Goal: Task Accomplishment & Management: Manage account settings

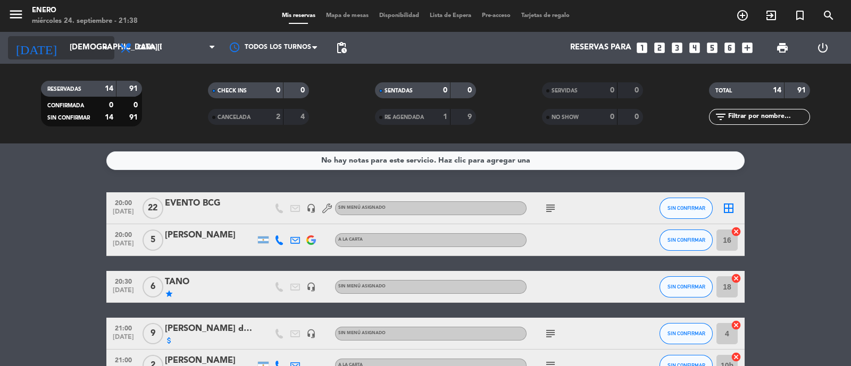
click at [89, 51] on input "jue. 25 sep." at bounding box center [115, 48] width 103 height 20
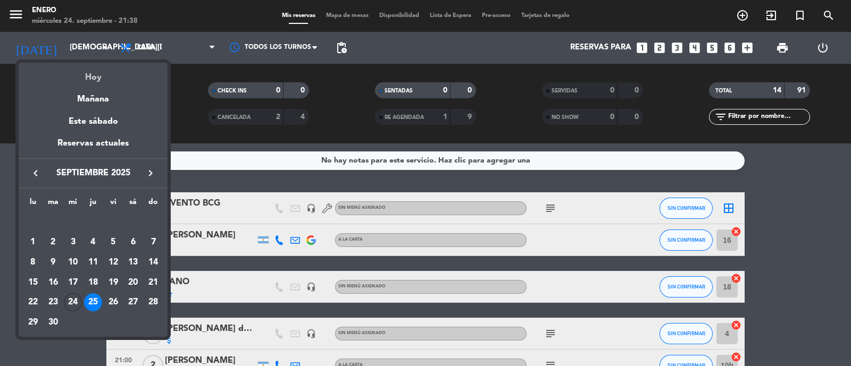
click at [103, 77] on div "Hoy" at bounding box center [93, 74] width 149 height 22
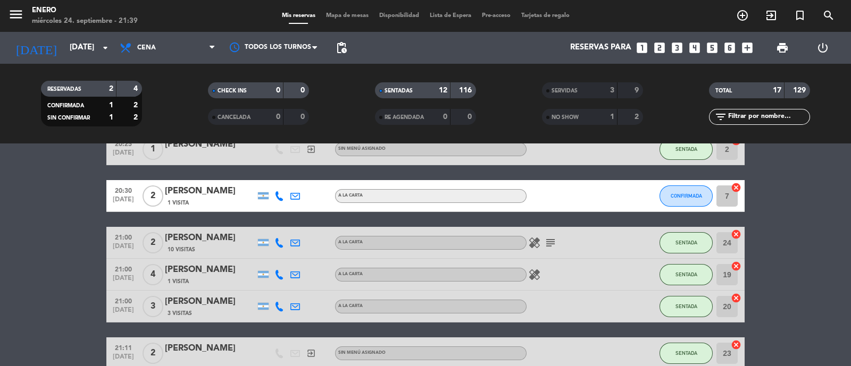
scroll to position [265, 0]
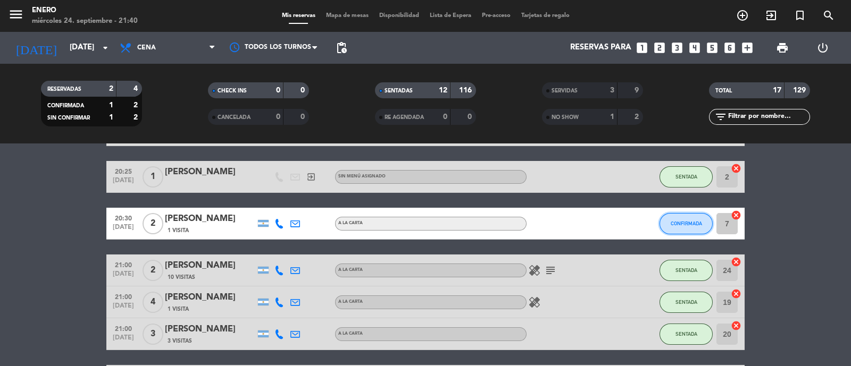
click at [695, 221] on span "CONFIRMADA" at bounding box center [686, 224] width 31 height 6
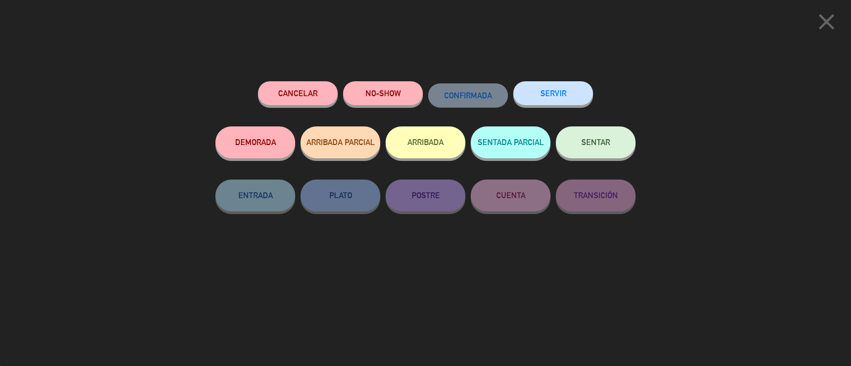
click at [373, 94] on button "NO-SHOW" at bounding box center [383, 93] width 80 height 24
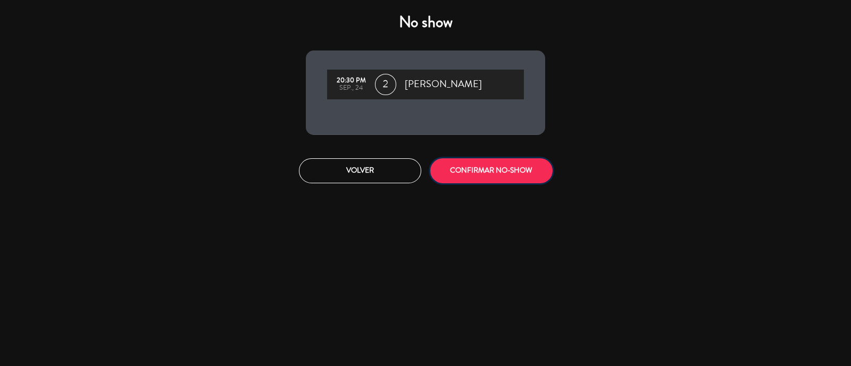
click at [480, 163] on button "CONFIRMAR NO-SHOW" at bounding box center [491, 171] width 122 height 25
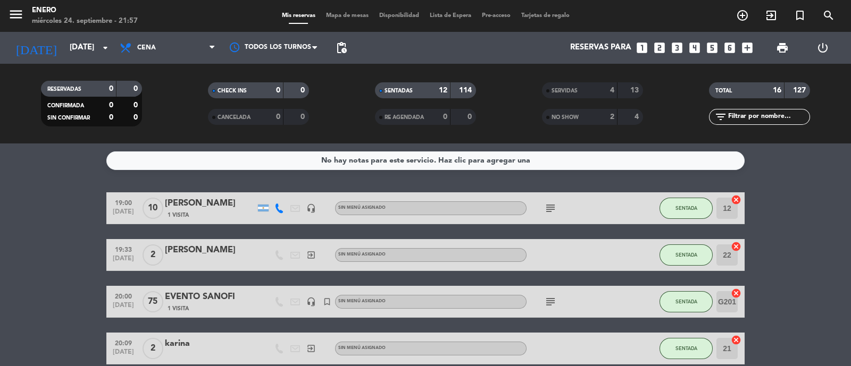
scroll to position [0, 0]
click at [143, 49] on span "Cena" at bounding box center [146, 47] width 19 height 7
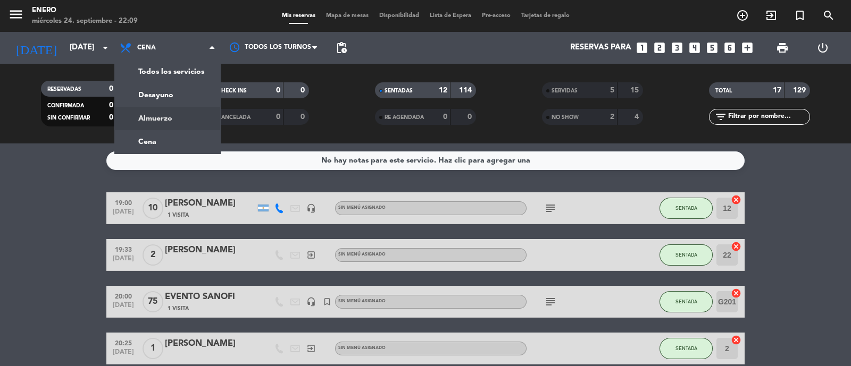
click at [183, 119] on div "menu Enero miércoles 24. septiembre - 22:09 Mis reservas Mapa de mesas Disponib…" at bounding box center [425, 72] width 851 height 144
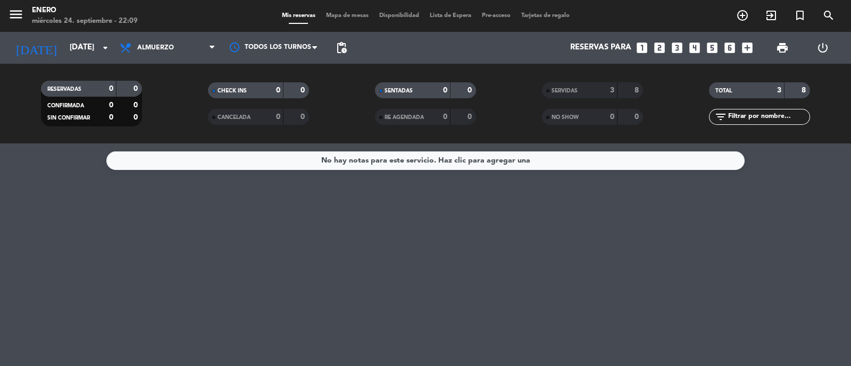
click at [594, 89] on div "3" at bounding box center [604, 91] width 21 height 12
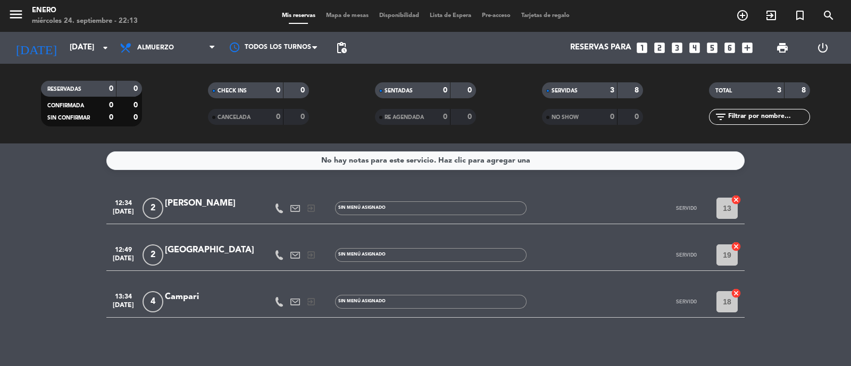
click at [587, 91] on div "SERVIDAS" at bounding box center [569, 91] width 49 height 12
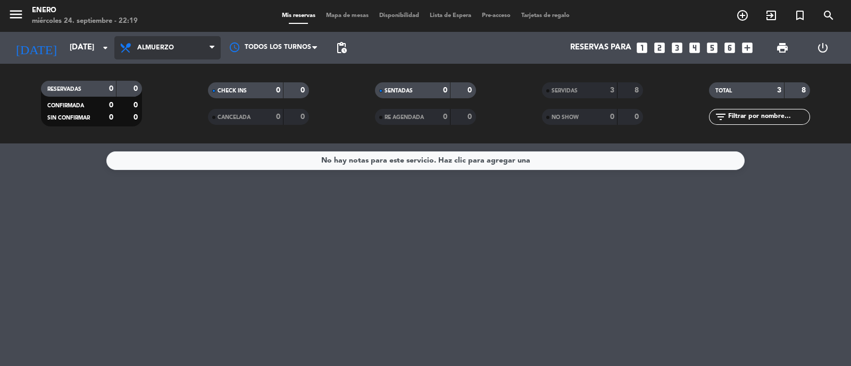
click at [144, 48] on span "Almuerzo" at bounding box center [155, 47] width 37 height 7
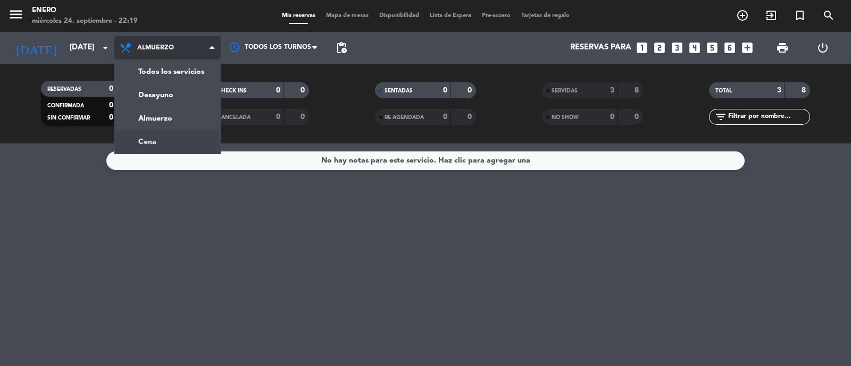
click at [162, 138] on div "menu Enero miércoles 24. septiembre - 22:19 Mis reservas Mapa de mesas Disponib…" at bounding box center [425, 72] width 851 height 144
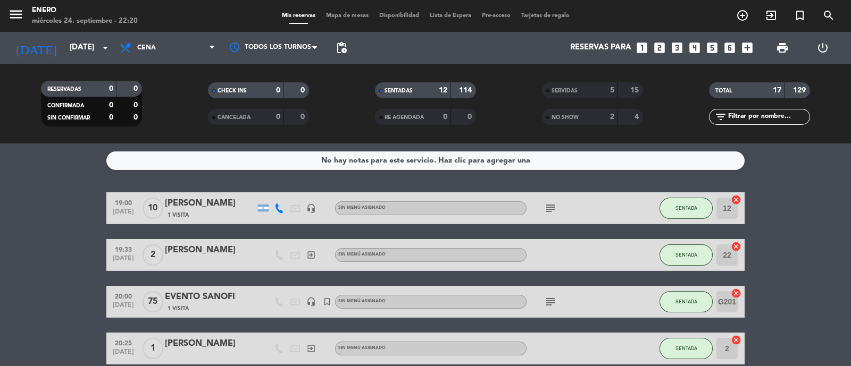
click at [550, 205] on icon "subject" at bounding box center [550, 208] width 13 height 13
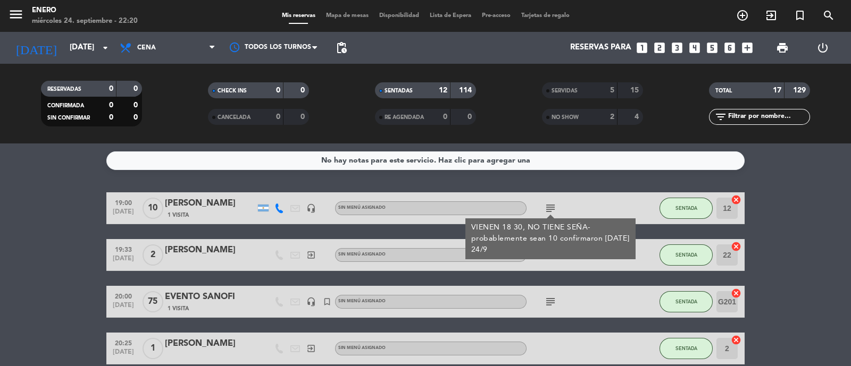
click at [550, 205] on icon "subject" at bounding box center [550, 208] width 13 height 13
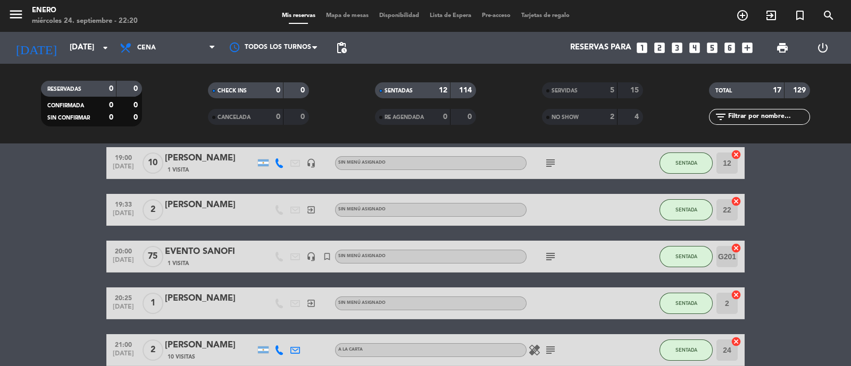
scroll to position [66, 0]
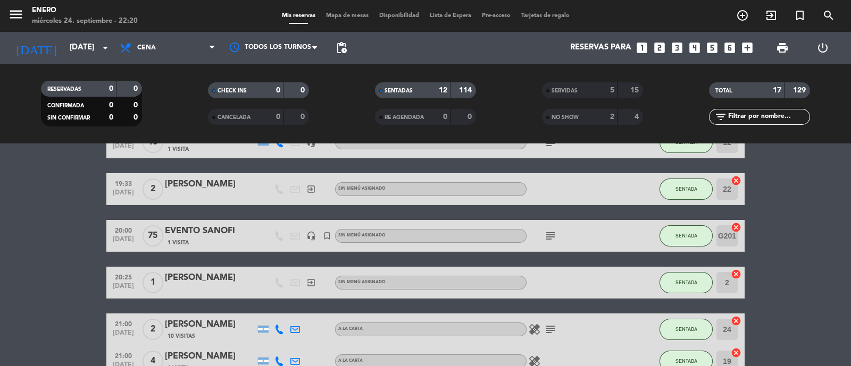
click at [553, 230] on icon "subject" at bounding box center [550, 236] width 13 height 13
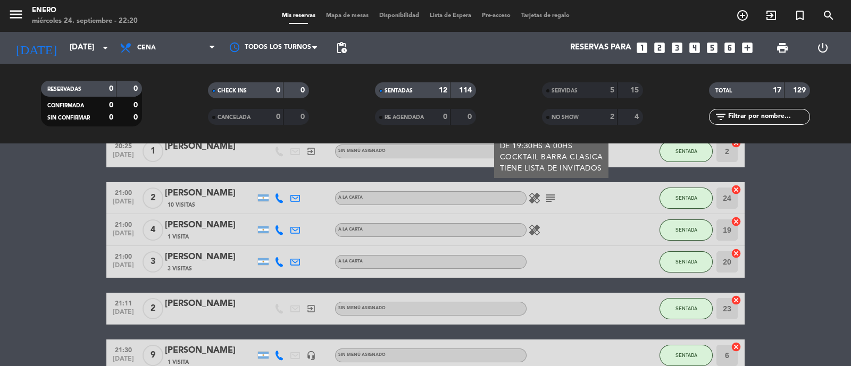
scroll to position [199, 0]
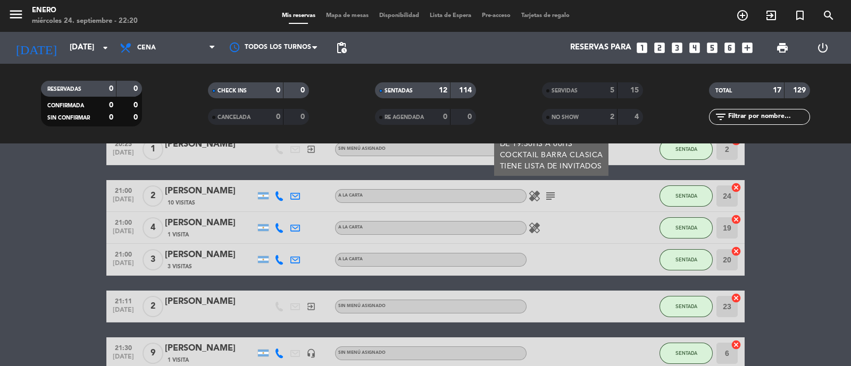
click at [554, 198] on icon "subject" at bounding box center [550, 196] width 13 height 13
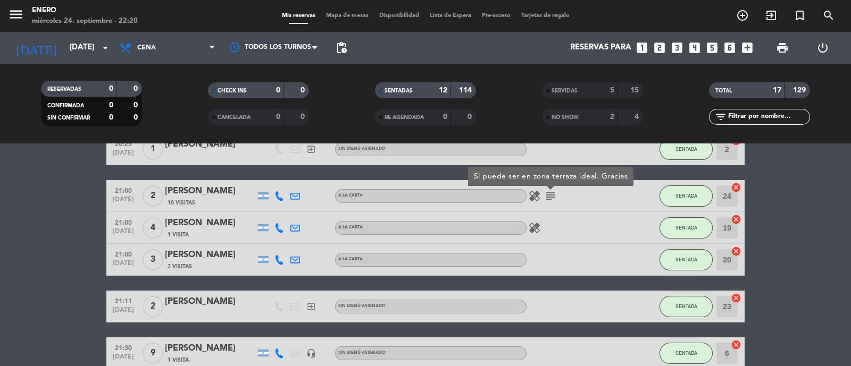
click at [554, 198] on icon "subject" at bounding box center [550, 196] width 13 height 13
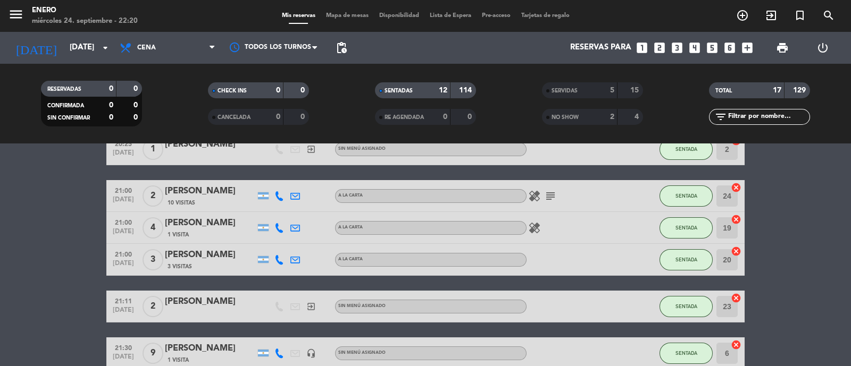
scroll to position [66, 0]
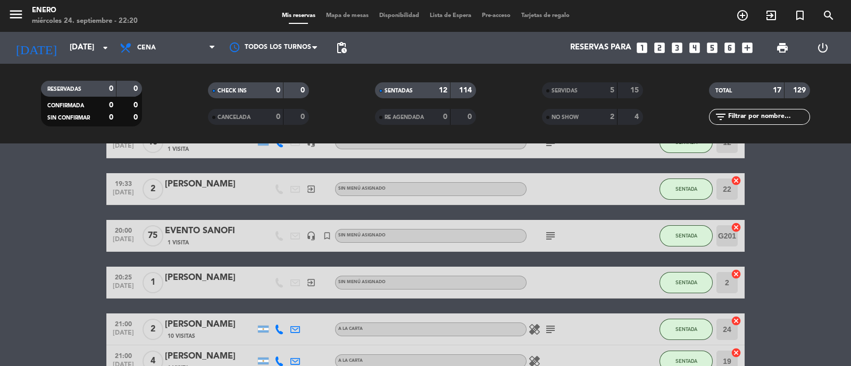
click at [553, 232] on icon "subject" at bounding box center [550, 236] width 13 height 13
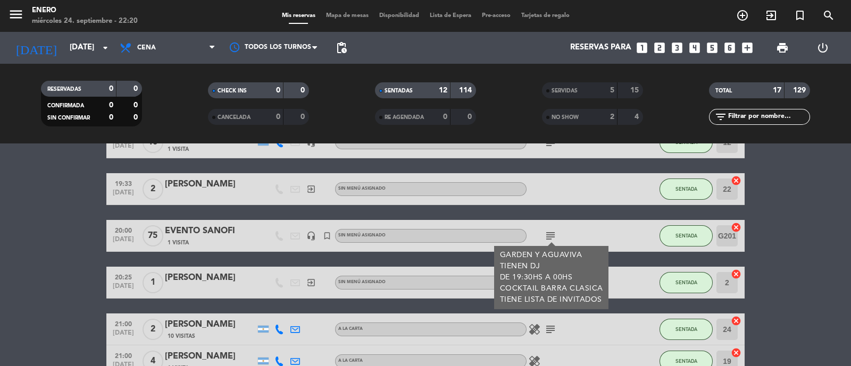
click at [553, 232] on icon "subject" at bounding box center [550, 236] width 13 height 13
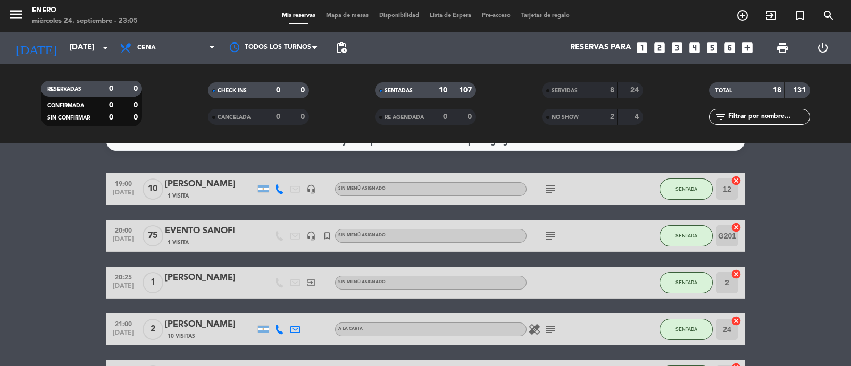
scroll to position [0, 0]
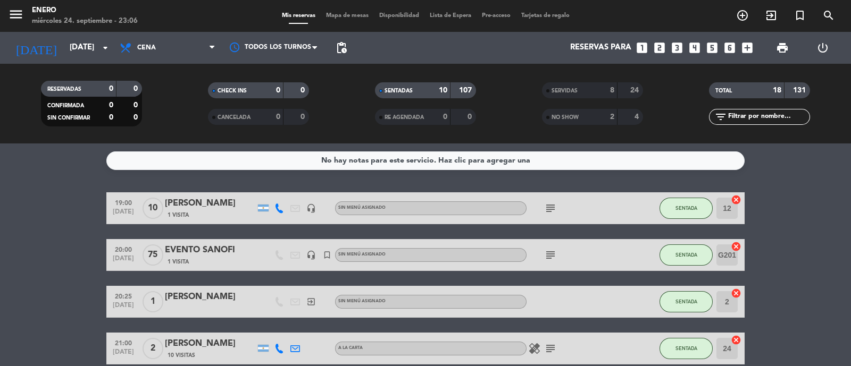
click at [212, 256] on div "EVENTO SANOFI" at bounding box center [210, 251] width 90 height 14
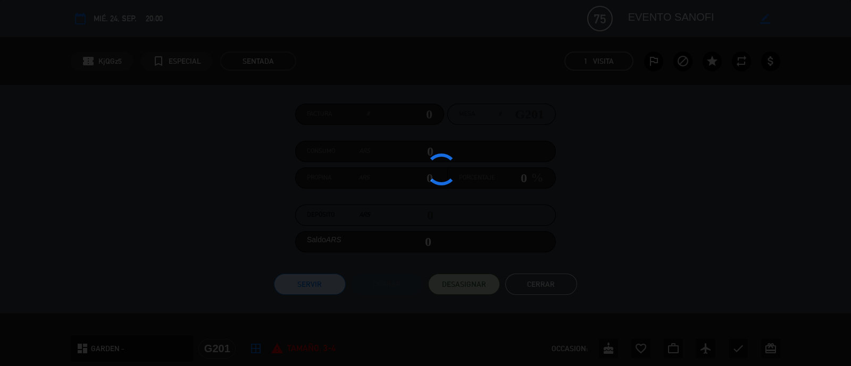
click at [212, 246] on div at bounding box center [425, 183] width 851 height 366
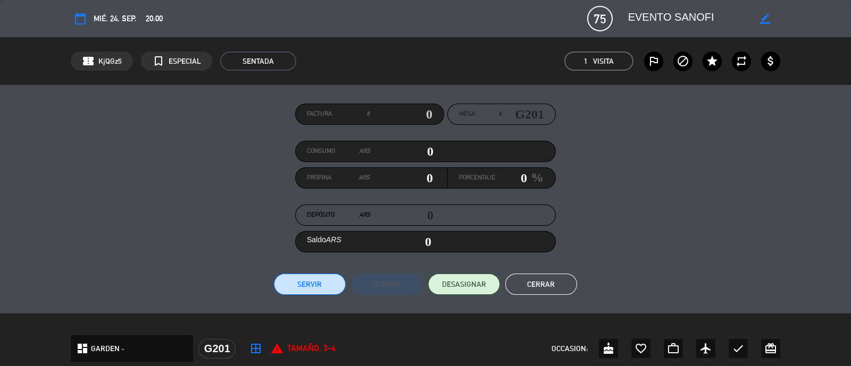
click at [598, 18] on span "75" at bounding box center [600, 19] width 26 height 26
click at [638, 19] on textarea at bounding box center [689, 18] width 122 height 19
click at [613, 15] on div "calendar_today mié. 24, sep. 20:00 75 EVENTO SANOFI border_color phone mail_out…" at bounding box center [425, 19] width 709 height 26
click at [596, 16] on span "75" at bounding box center [600, 19] width 26 height 26
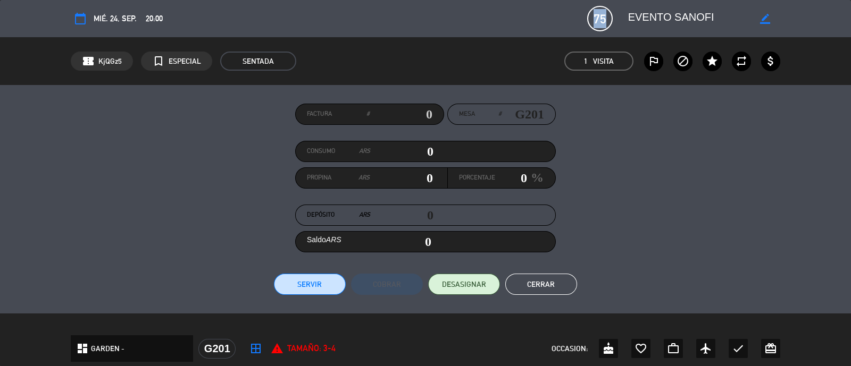
click at [560, 283] on button "Cerrar" at bounding box center [541, 284] width 72 height 21
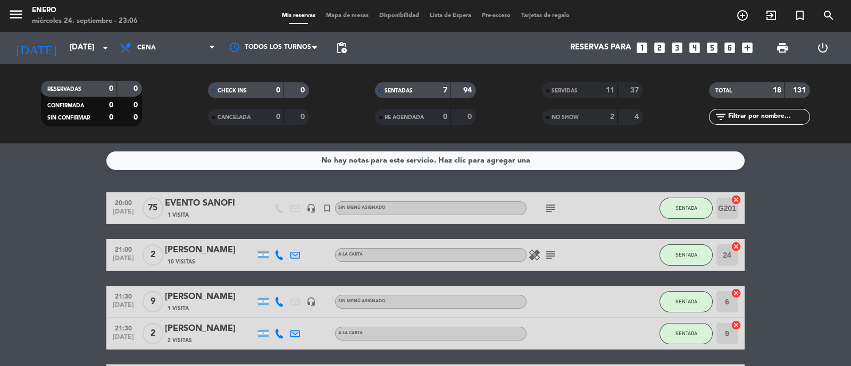
click at [197, 203] on div "EVENTO SANOFI" at bounding box center [210, 204] width 90 height 14
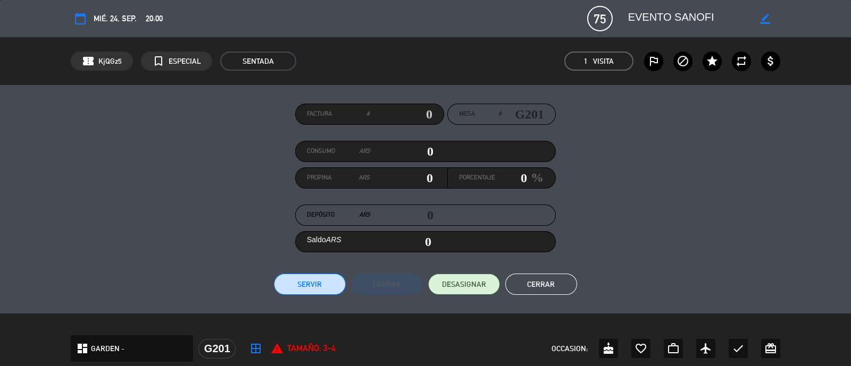
click at [540, 283] on button "Cerrar" at bounding box center [541, 284] width 72 height 21
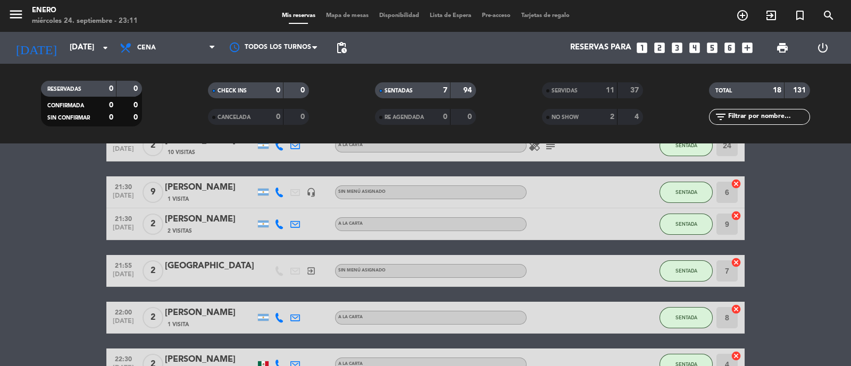
scroll to position [177, 0]
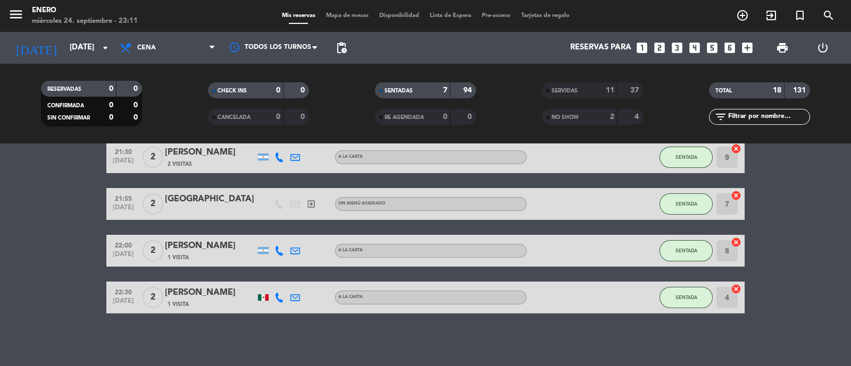
click at [812, 228] on bookings-row "20:00 sep. 24 75 EVENTO SANOFI 1 Visita headset_mic turned_in_not Sin menú asig…" at bounding box center [425, 165] width 851 height 298
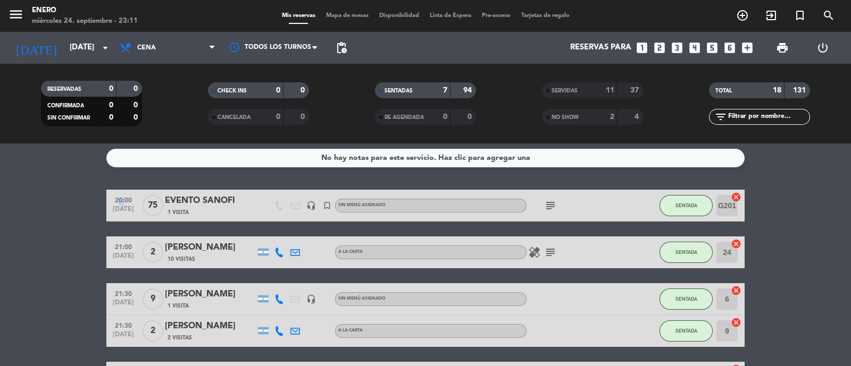
scroll to position [0, 0]
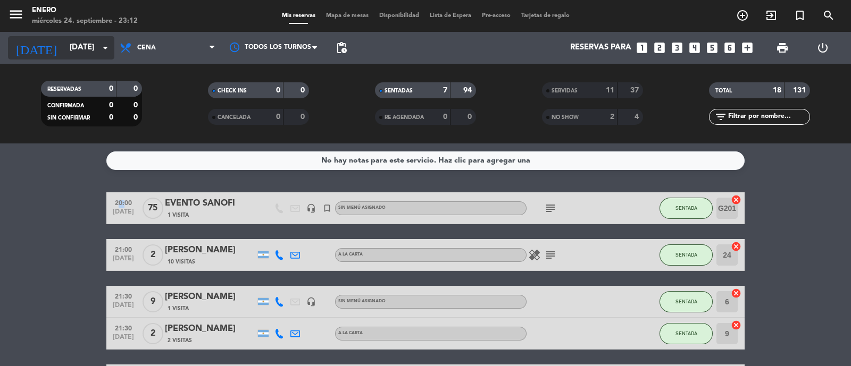
click at [64, 49] on input "[DATE]" at bounding box center [115, 48] width 103 height 20
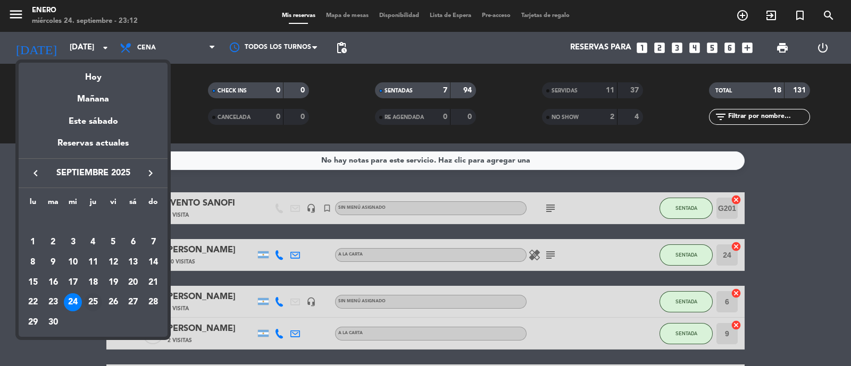
click at [95, 296] on div "25" at bounding box center [93, 303] width 18 height 18
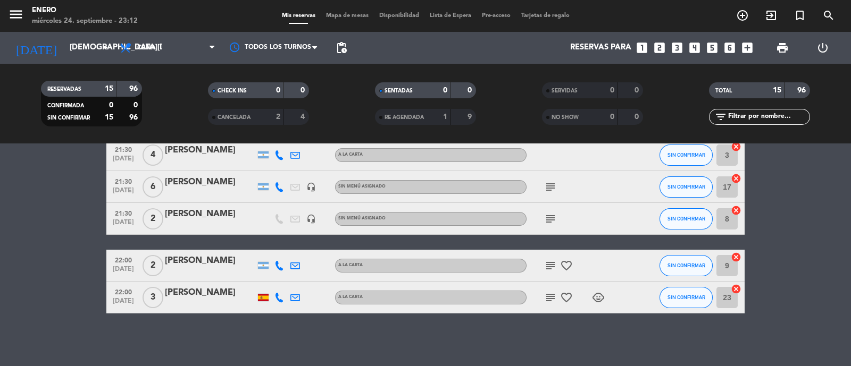
scroll to position [417, 0]
click at [550, 295] on icon "subject" at bounding box center [550, 297] width 13 height 13
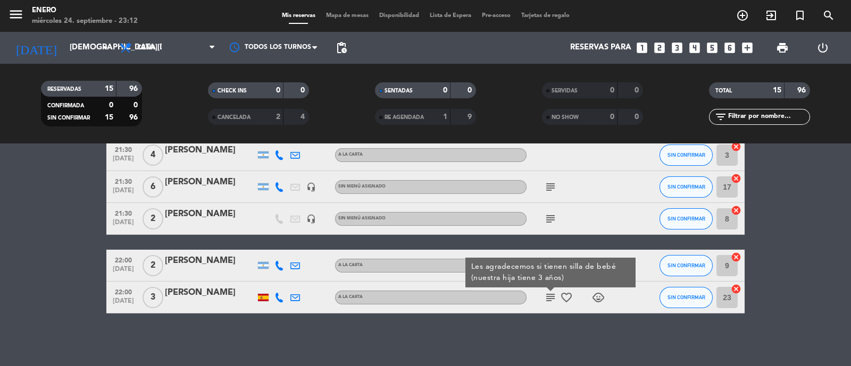
click at [547, 310] on div "subject Les agradecemos si tienen silla de bebé (nuestra hija tiene 3 años) fav…" at bounding box center [575, 297] width 96 height 31
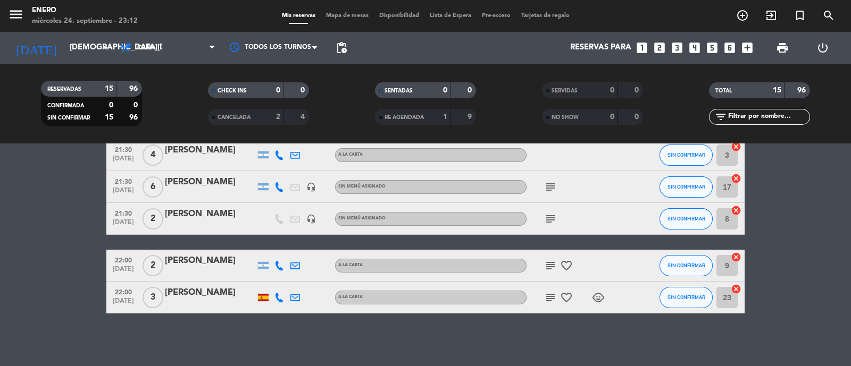
click at [551, 269] on icon "subject" at bounding box center [550, 266] width 13 height 13
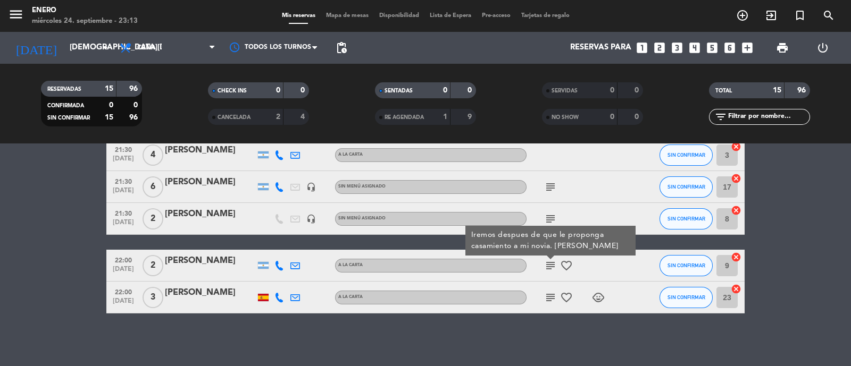
click at [539, 324] on div "No hay notas para este servicio. Haz clic para agregar una 20:00 sep. 25 22 EVE…" at bounding box center [425, 255] width 851 height 223
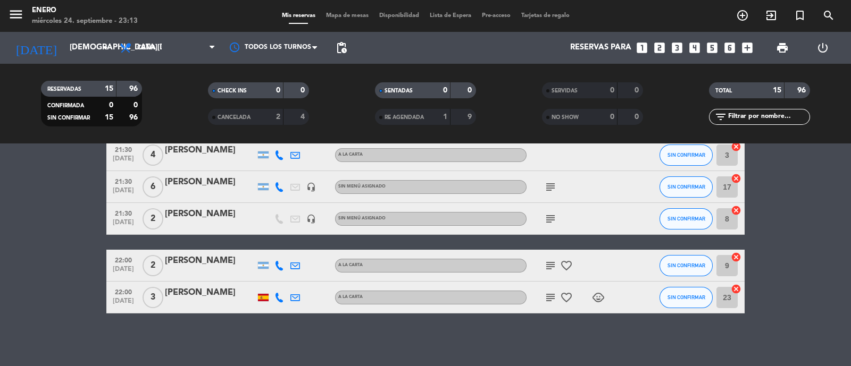
click at [553, 221] on icon "subject" at bounding box center [550, 219] width 13 height 13
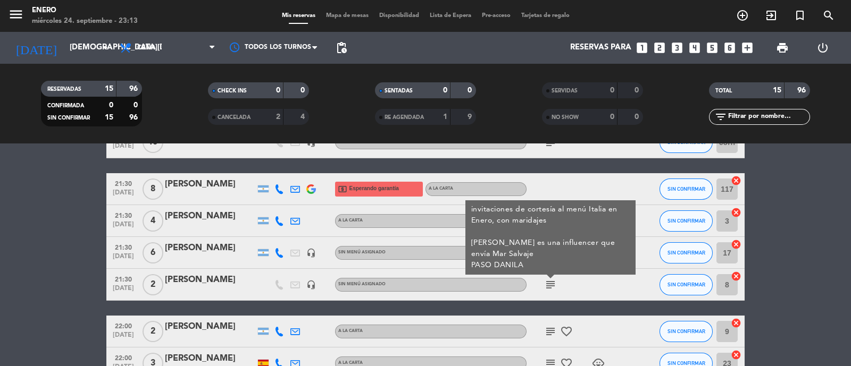
scroll to position [351, 0]
click at [817, 256] on bookings-row "20:00 sep. 25 22 EVENTO BCG headset_mic Sin menú asignado subject SIN CONFIRMAR…" at bounding box center [425, 110] width 851 height 538
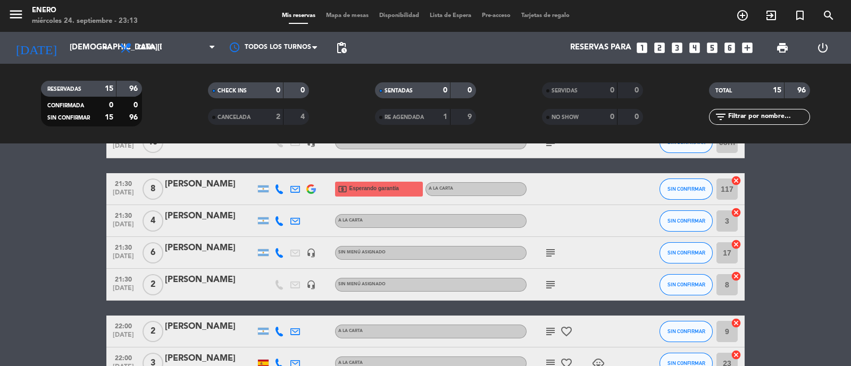
click at [555, 254] on icon "subject" at bounding box center [550, 253] width 13 height 13
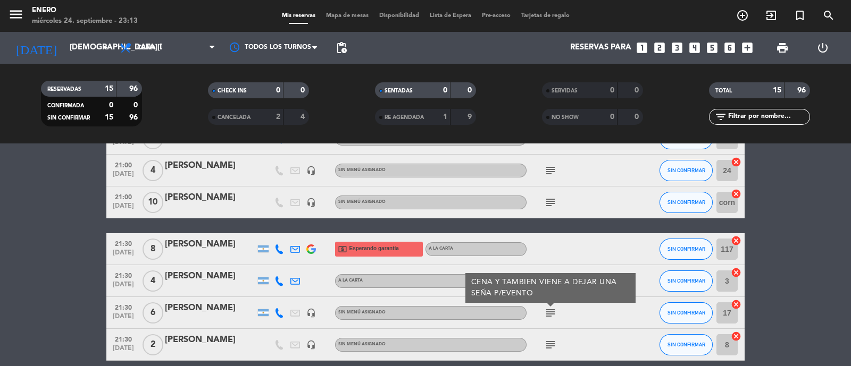
scroll to position [285, 0]
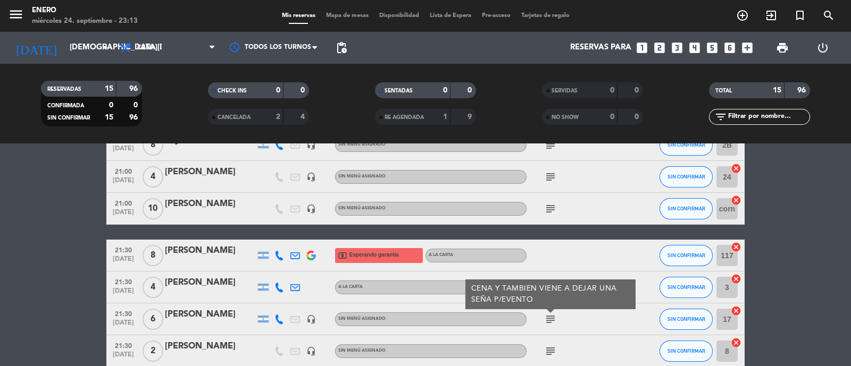
click at [798, 252] on bookings-row "20:00 sep. 25 22 EVENTO BCG headset_mic Sin menú asignado subject SIN CONFIRMAR…" at bounding box center [425, 177] width 851 height 538
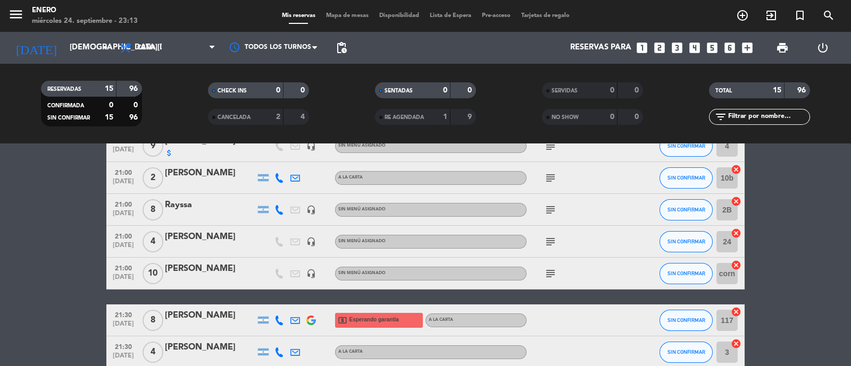
scroll to position [218, 0]
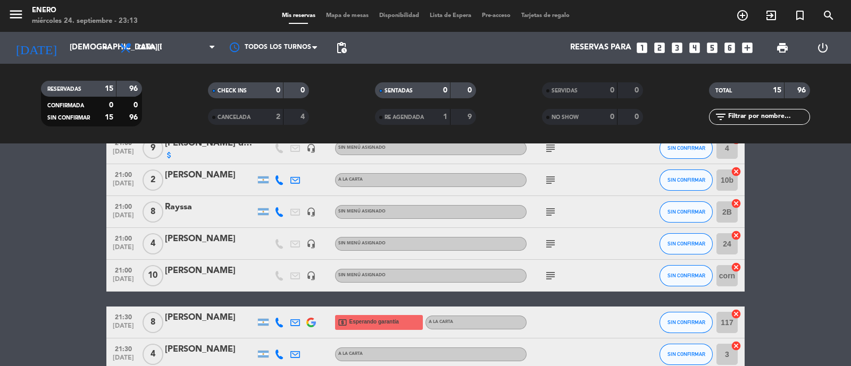
click at [555, 278] on icon "subject" at bounding box center [550, 276] width 13 height 13
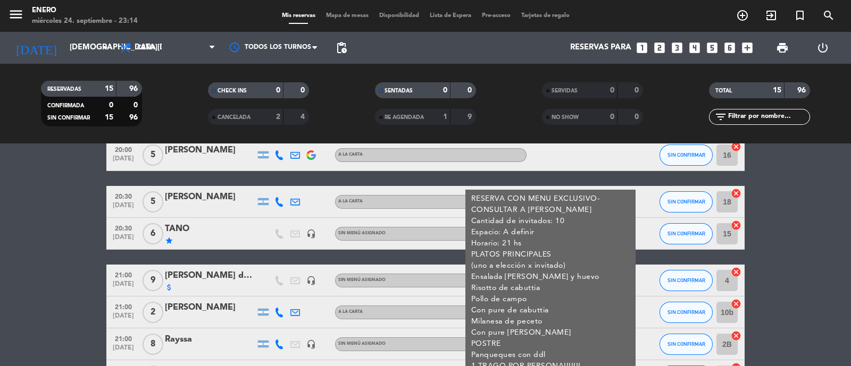
scroll to position [152, 0]
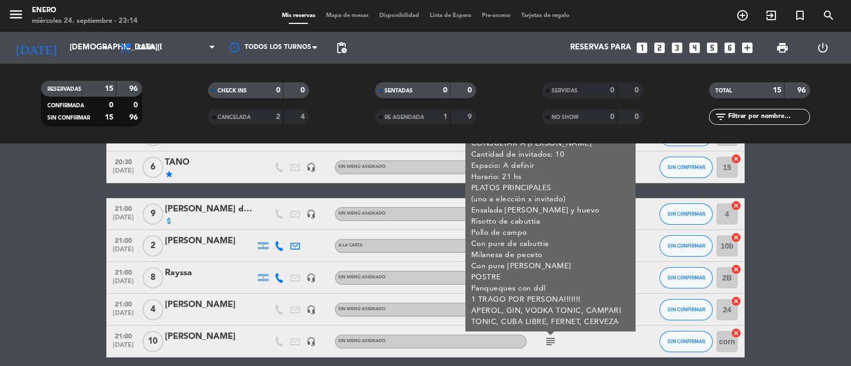
click at [814, 287] on bookings-row "20:00 sep. 25 22 EVENTO BCG headset_mic Sin menú asignado subject SIN CONFIRMAR…" at bounding box center [425, 310] width 851 height 538
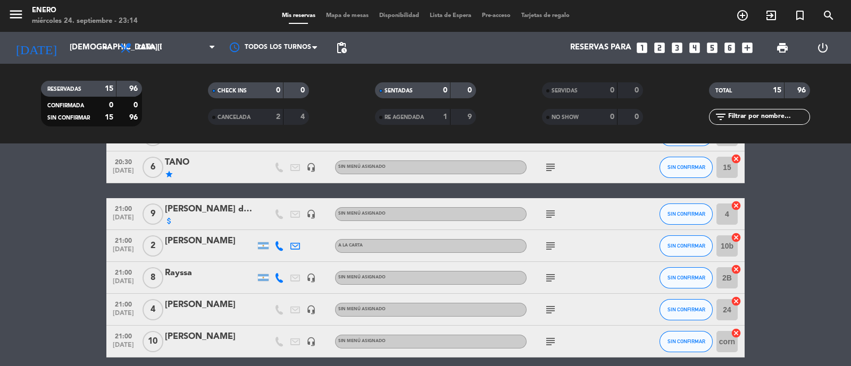
click at [555, 311] on icon "subject" at bounding box center [550, 310] width 13 height 13
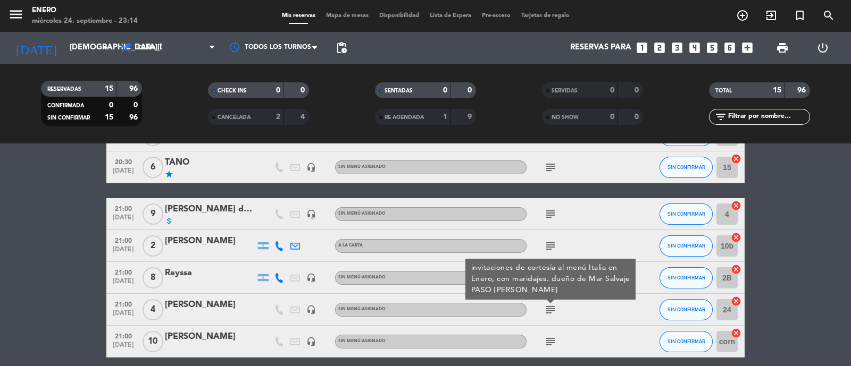
click at [850, 265] on bookings-row "20:00 sep. 25 22 EVENTO BCG headset_mic Sin menú asignado subject SIN CONFIRMAR…" at bounding box center [425, 310] width 851 height 538
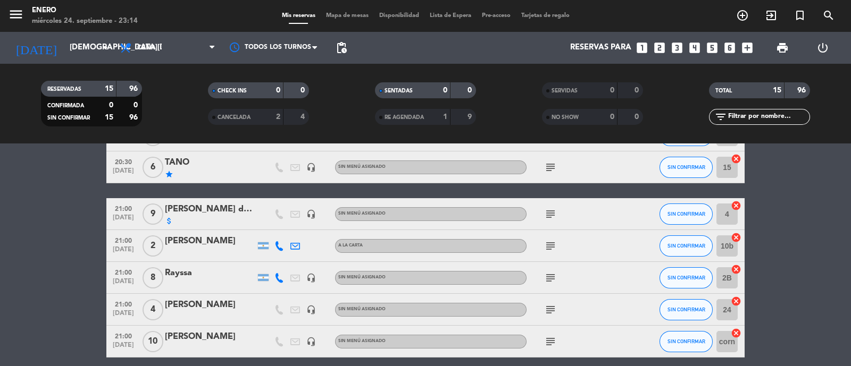
click at [550, 278] on icon "subject" at bounding box center [550, 278] width 13 height 13
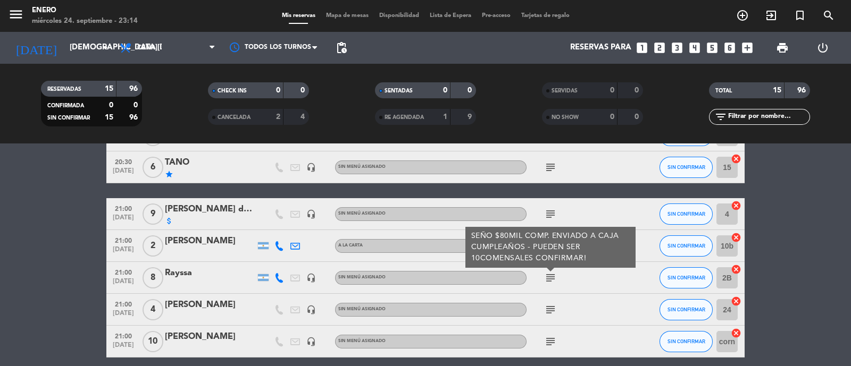
click at [837, 294] on bookings-row "20:00 sep. 25 22 EVENTO BCG headset_mic Sin menú asignado subject SIN CONFIRMAR…" at bounding box center [425, 310] width 851 height 538
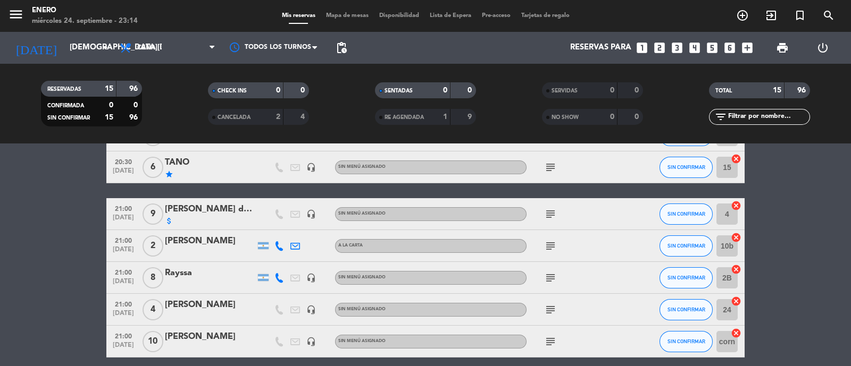
click at [553, 249] on icon "subject" at bounding box center [550, 246] width 13 height 13
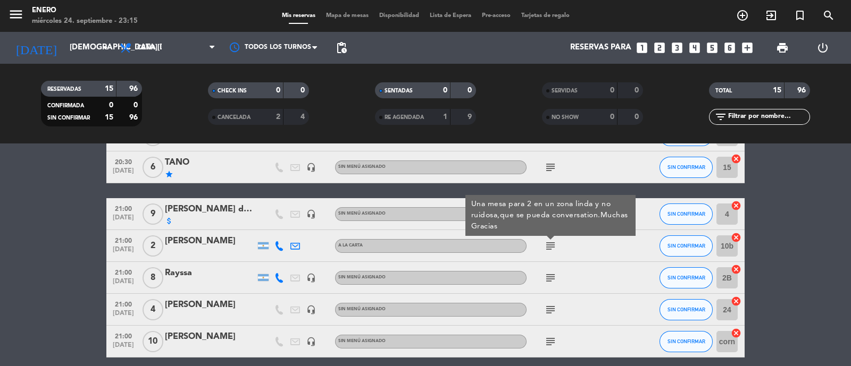
click at [786, 257] on bookings-row "20:00 sep. 25 22 EVENTO BCG headset_mic Sin menú asignado subject SIN CONFIRMAR…" at bounding box center [425, 310] width 851 height 538
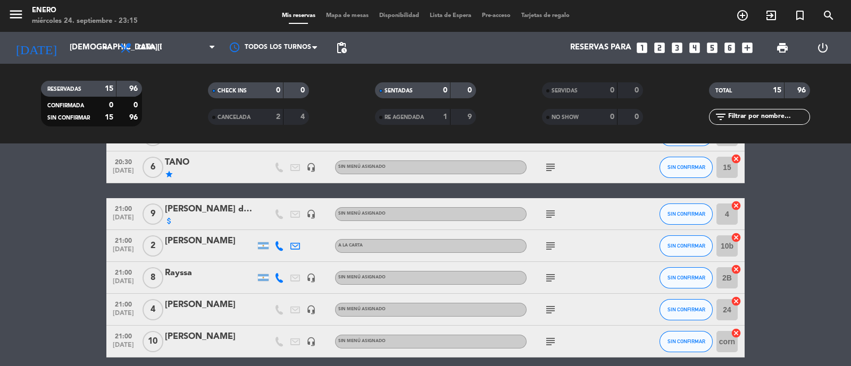
click at [552, 216] on icon "subject" at bounding box center [550, 214] width 13 height 13
click at [790, 236] on bookings-row "20:00 sep. 25 22 EVENTO BCG headset_mic Sin menú asignado subject SIN CONFIRMAR…" at bounding box center [425, 310] width 851 height 538
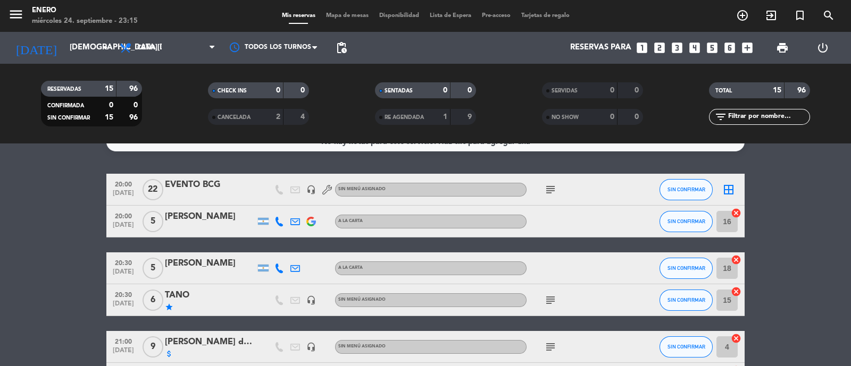
scroll to position [0, 0]
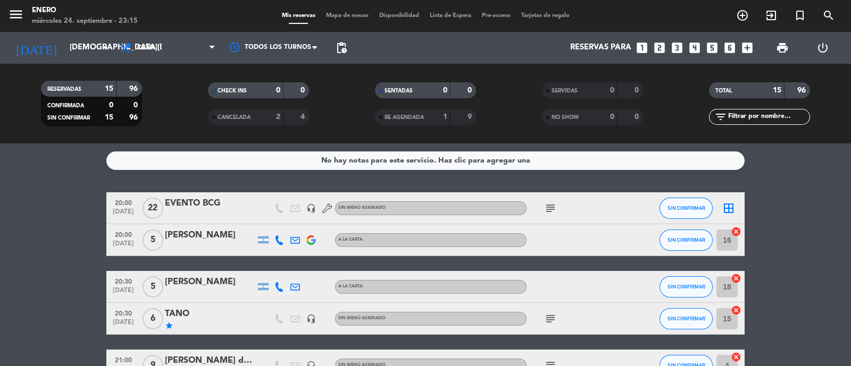
click at [553, 318] on icon "subject" at bounding box center [550, 319] width 13 height 13
click at [550, 206] on icon "subject" at bounding box center [550, 208] width 13 height 13
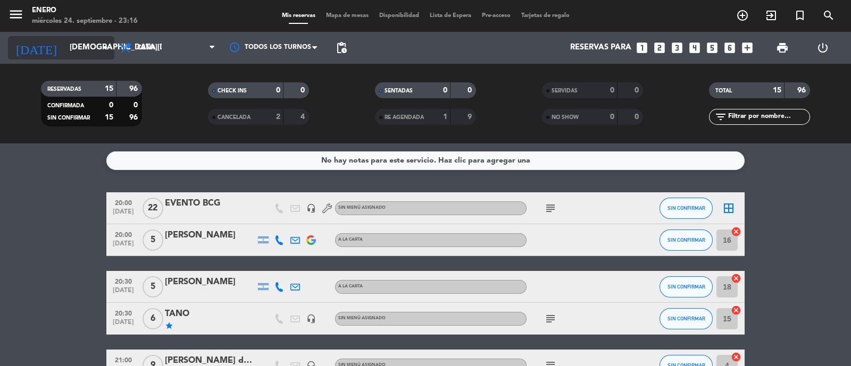
click at [101, 55] on input "jue. 25 sep." at bounding box center [115, 48] width 103 height 20
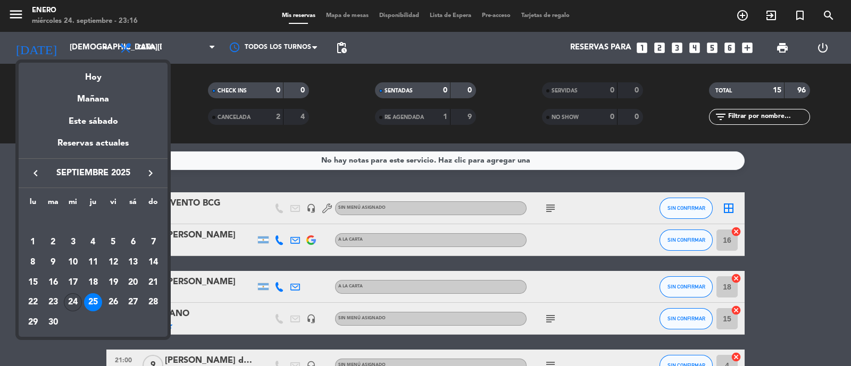
click at [73, 301] on div "24" at bounding box center [73, 303] width 18 height 18
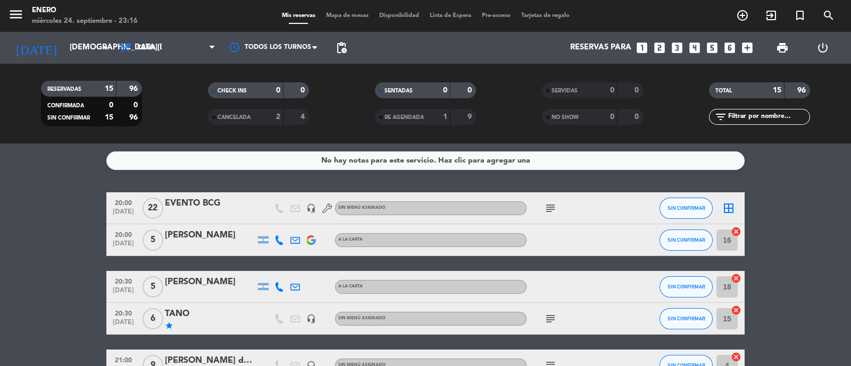
type input "[DATE]"
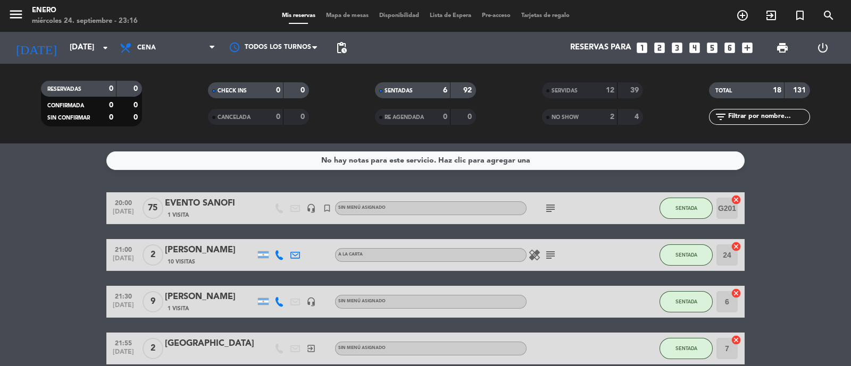
click at [23, 307] on bookings-row "20:00 sep. 24 75 EVENTO SANOFI 1 Visita headset_mic turned_in_not Sin menú asig…" at bounding box center [425, 326] width 851 height 266
click at [811, 283] on bookings-row "20:00 sep. 24 75 EVENTO SANOFI 1 Visita headset_mic turned_in_not Sin menú asig…" at bounding box center [425, 326] width 851 height 266
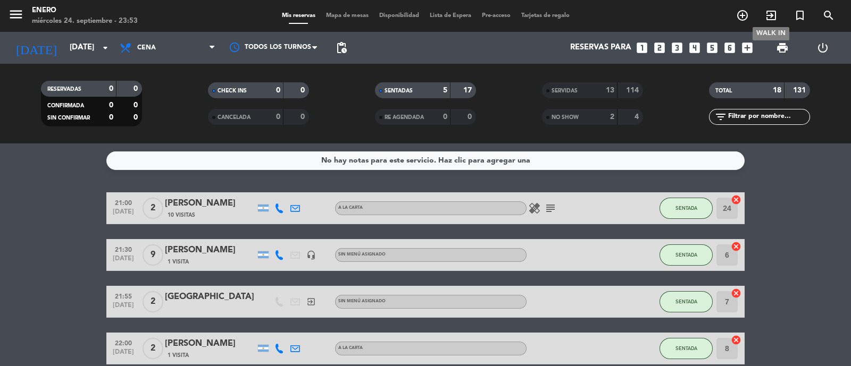
click at [769, 19] on icon "exit_to_app" at bounding box center [771, 15] width 13 height 13
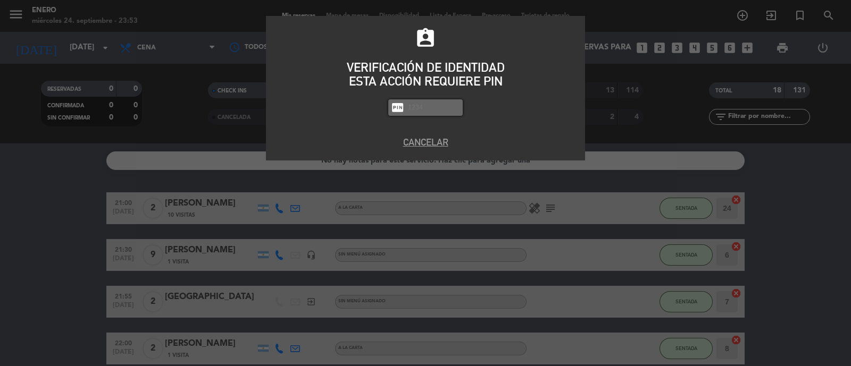
click at [445, 107] on input "text" at bounding box center [433, 108] width 53 height 12
type input "6082"
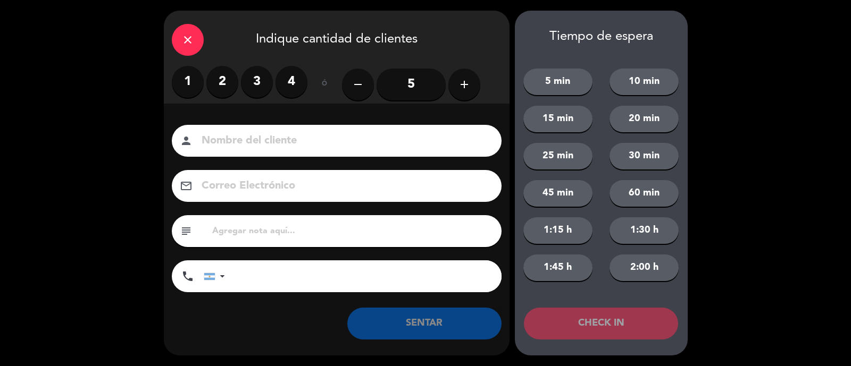
click at [270, 145] on input at bounding box center [344, 141] width 287 height 19
click at [465, 86] on icon "add" at bounding box center [464, 84] width 13 height 13
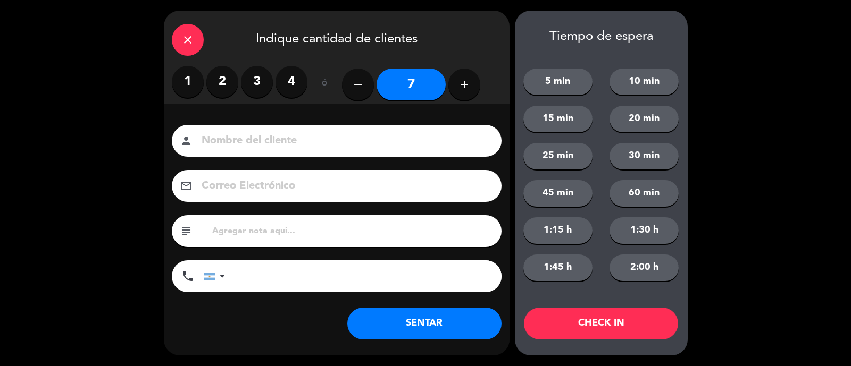
click at [465, 86] on icon "add" at bounding box center [464, 84] width 13 height 13
click at [357, 84] on icon "remove" at bounding box center [358, 84] width 13 height 13
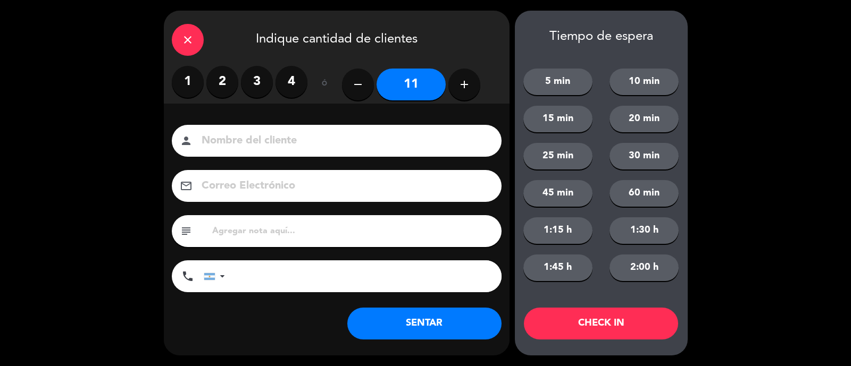
type input "10"
click at [335, 149] on input at bounding box center [344, 141] width 287 height 19
type input "SONOFI"
click at [413, 323] on button "SENTAR" at bounding box center [424, 324] width 154 height 32
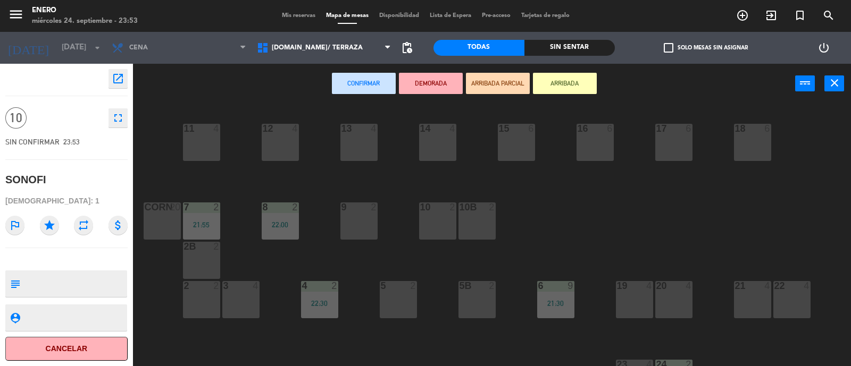
click at [566, 77] on button "ARRIBADA" at bounding box center [565, 83] width 64 height 21
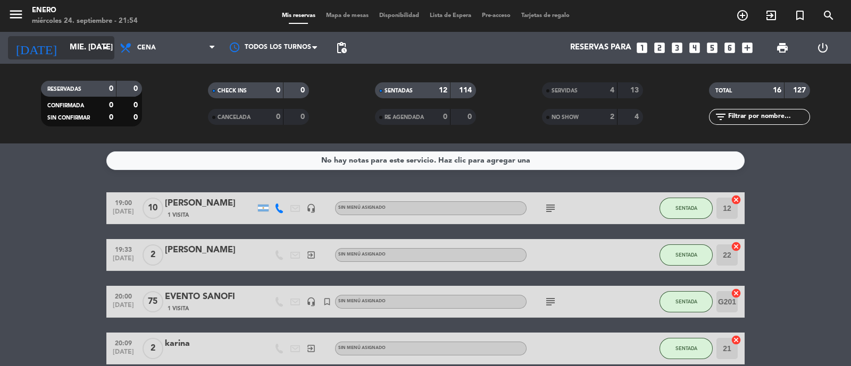
click at [113, 46] on input "[DATE]" at bounding box center [115, 48] width 103 height 20
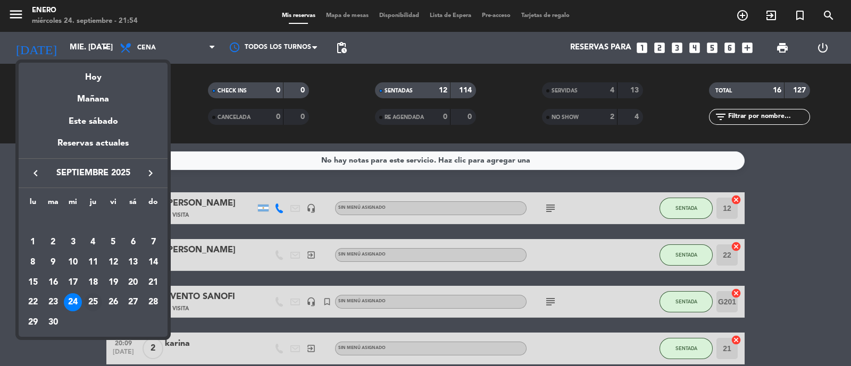
click at [95, 301] on div "25" at bounding box center [93, 303] width 18 height 18
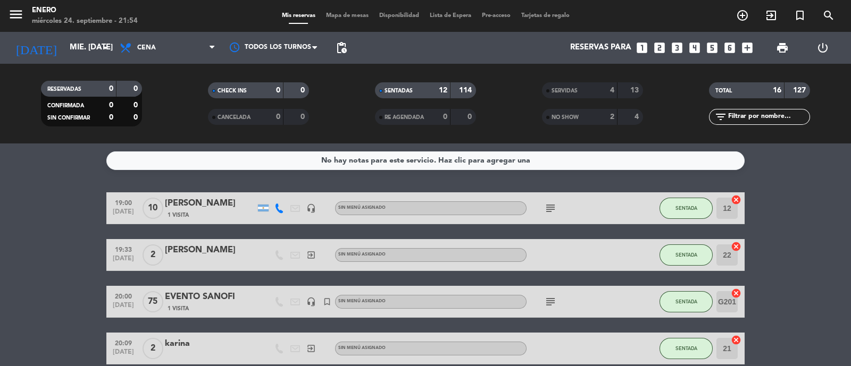
type input "jue. 25 sep."
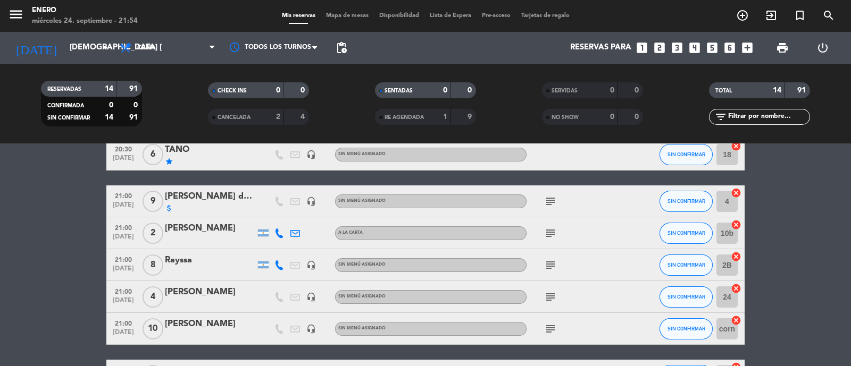
scroll to position [66, 0]
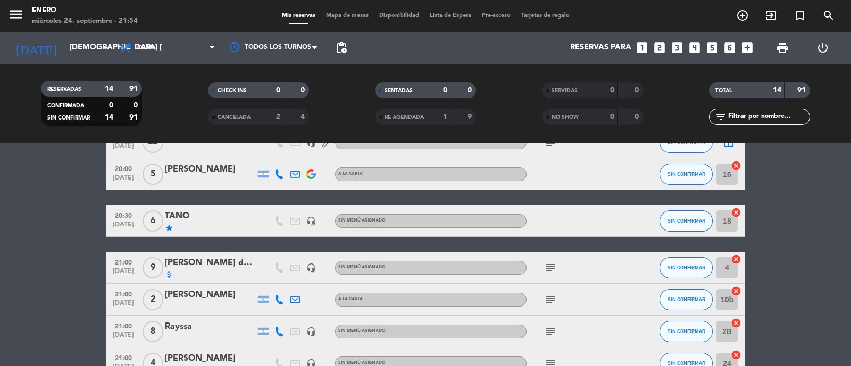
click at [183, 221] on div "TANO" at bounding box center [210, 217] width 90 height 14
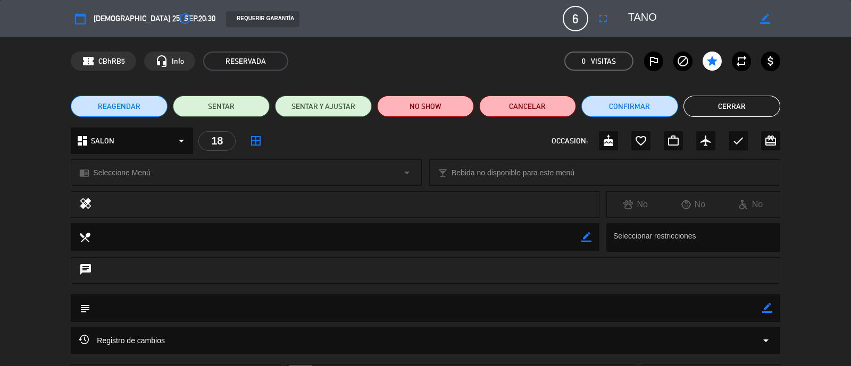
click at [771, 307] on icon "border_color" at bounding box center [767, 308] width 10 height 10
click at [405, 315] on textarea at bounding box center [425, 308] width 671 height 27
type textarea "T"
type textarea "TIENE EL 20% DE DESCUENTO"
click at [766, 308] on icon at bounding box center [767, 308] width 10 height 10
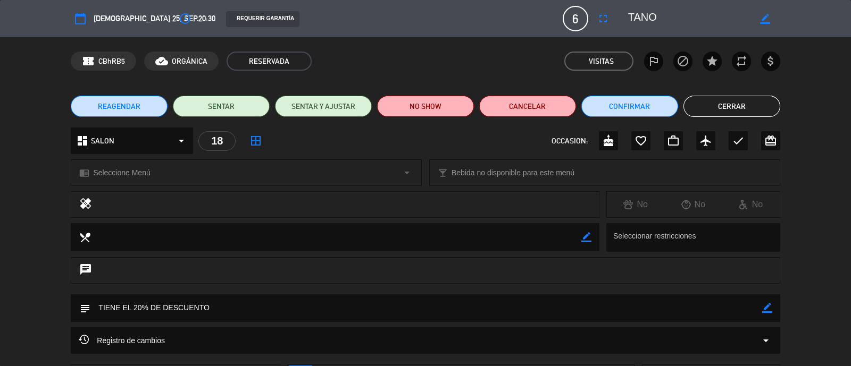
click at [742, 107] on button "Cerrar" at bounding box center [731, 106] width 97 height 21
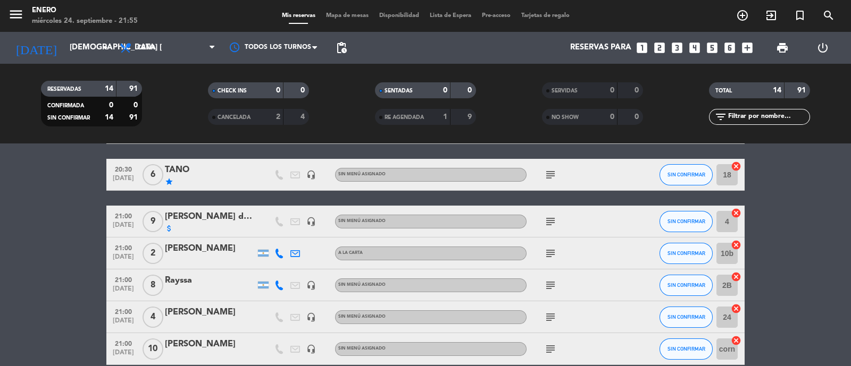
scroll to position [132, 0]
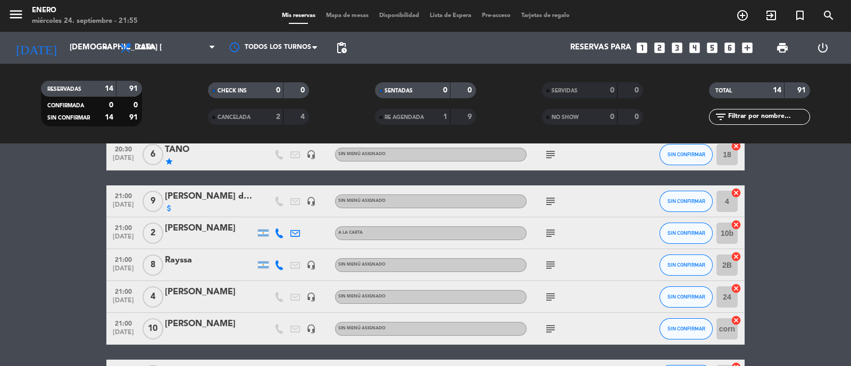
click at [552, 198] on icon "subject" at bounding box center [550, 201] width 13 height 13
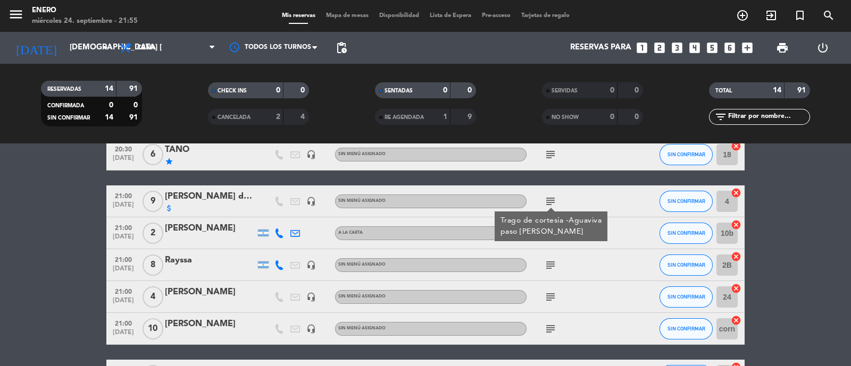
click at [552, 201] on icon "subject" at bounding box center [550, 201] width 13 height 13
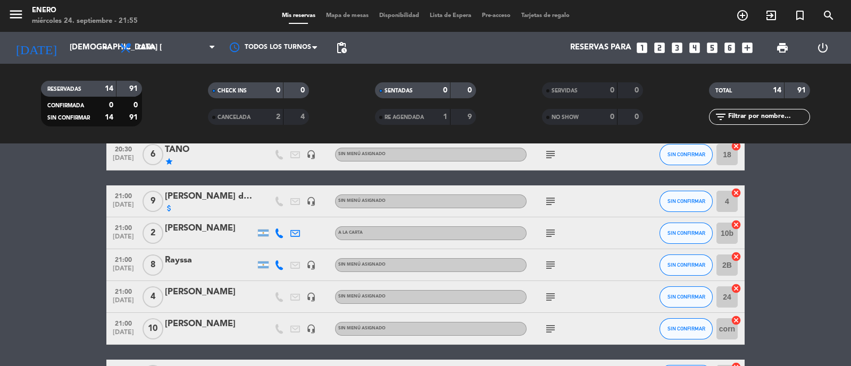
click at [555, 231] on icon "subject" at bounding box center [550, 233] width 13 height 13
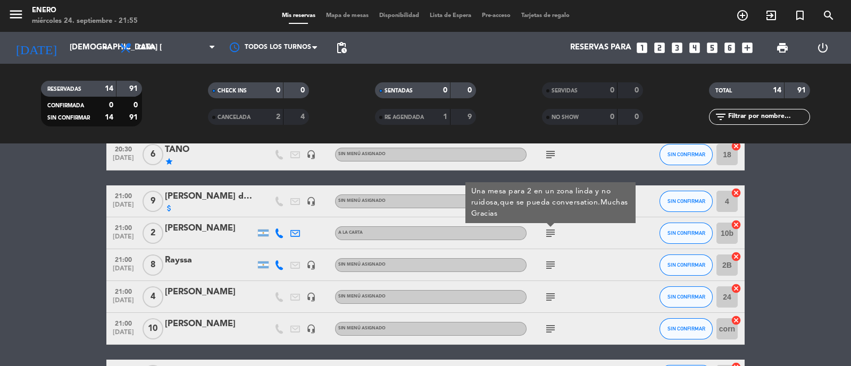
click at [555, 231] on icon "subject" at bounding box center [550, 233] width 13 height 13
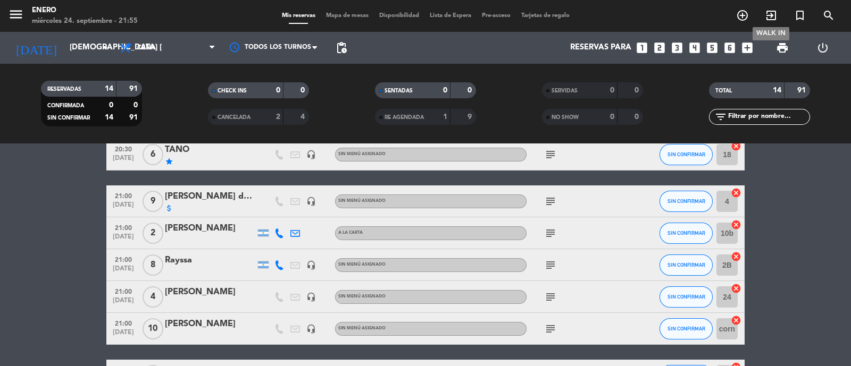
click at [771, 17] on icon "exit_to_app" at bounding box center [771, 15] width 13 height 13
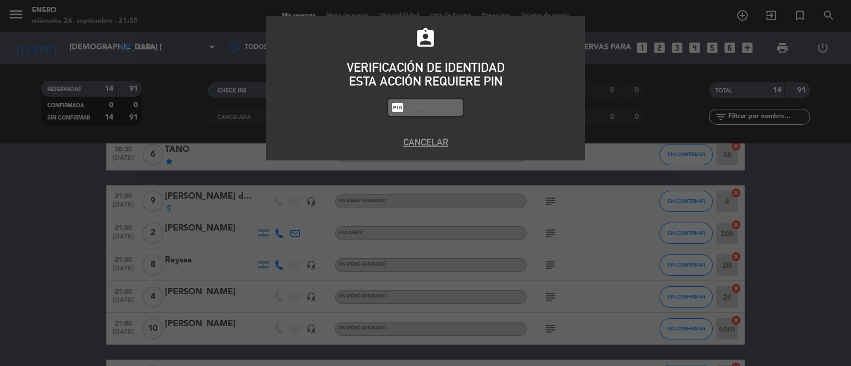
click at [424, 110] on input "text" at bounding box center [433, 108] width 53 height 12
type input "6082"
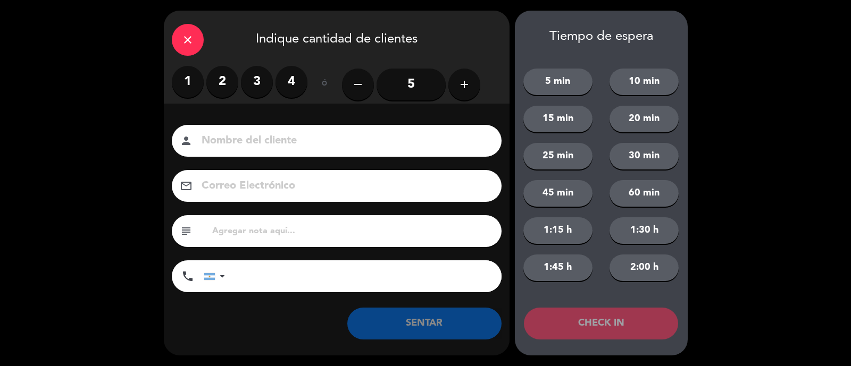
click at [217, 79] on label "2" at bounding box center [222, 82] width 32 height 32
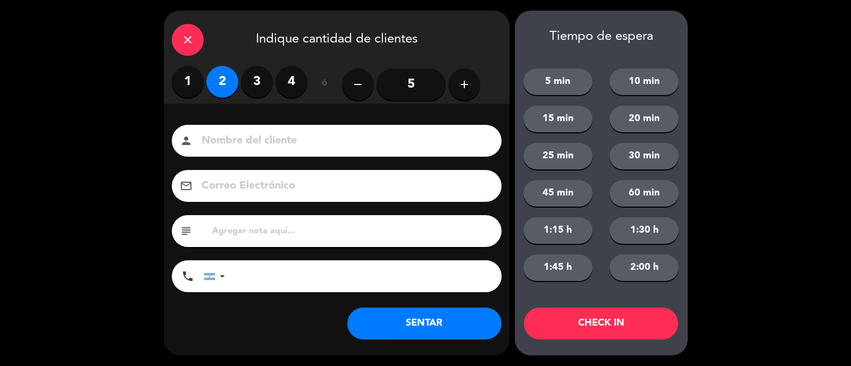
click at [239, 136] on input at bounding box center [344, 141] width 287 height 19
type input "[GEOGRAPHIC_DATA]"
click at [407, 323] on button "SENTAR" at bounding box center [424, 324] width 154 height 32
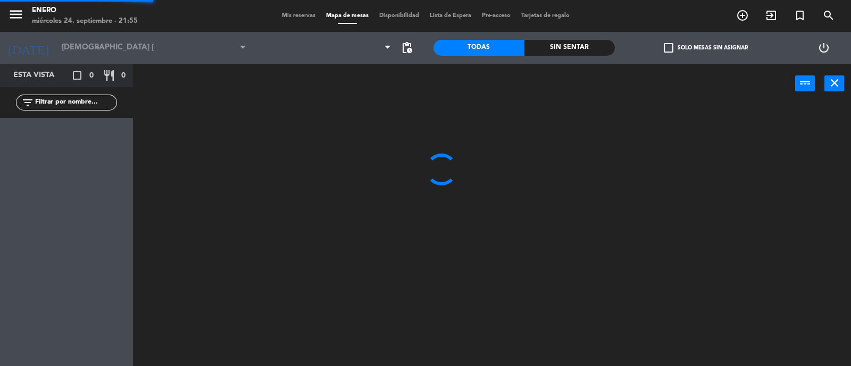
type input "[DATE]"
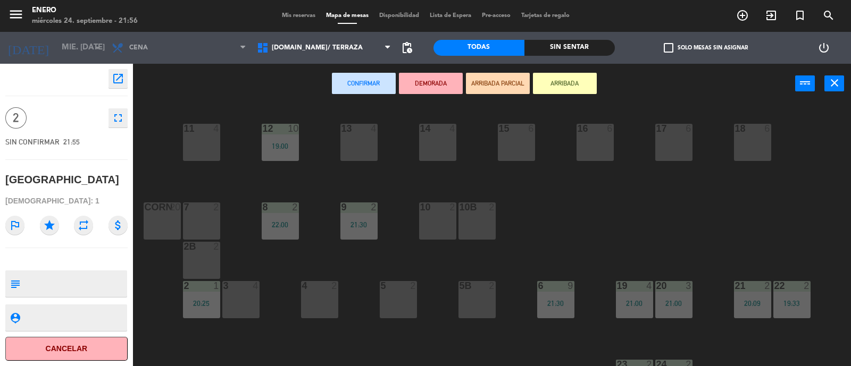
click at [577, 86] on button "ARRIBADA" at bounding box center [565, 83] width 64 height 21
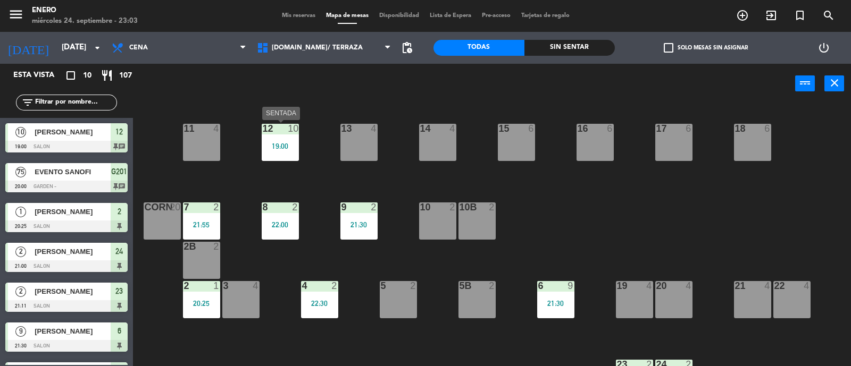
click at [279, 145] on div "19:00" at bounding box center [280, 146] width 37 height 7
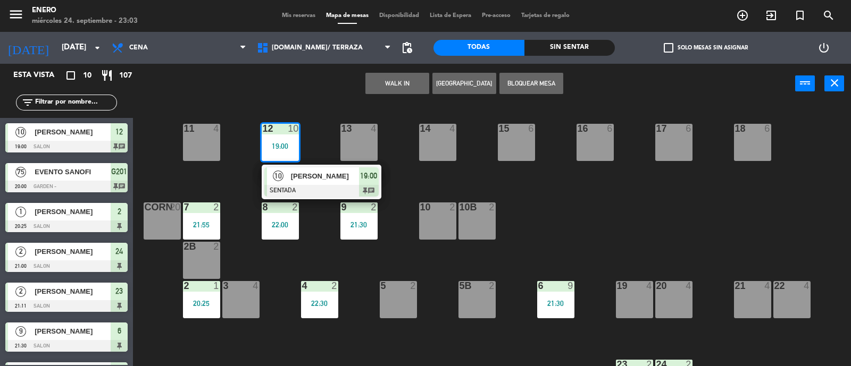
click at [316, 102] on div "WALK IN [GEOGRAPHIC_DATA] Bloquear Mesa power_input close" at bounding box center [464, 84] width 662 height 40
click at [286, 138] on div "12 10 19:00" at bounding box center [280, 142] width 37 height 37
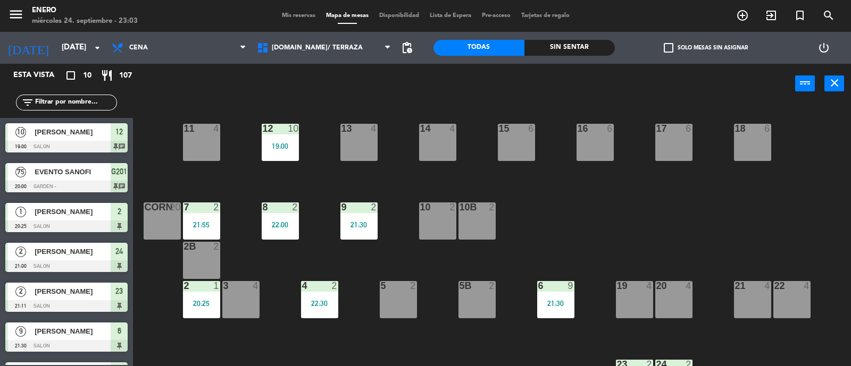
click at [286, 138] on div "12 10 19:00" at bounding box center [280, 142] width 37 height 37
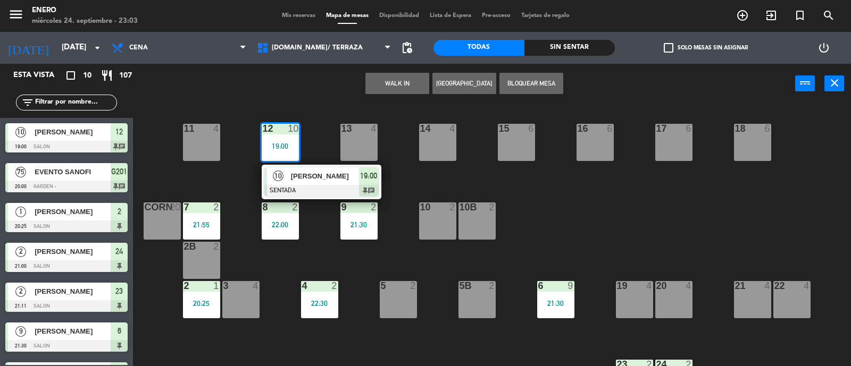
click at [324, 114] on div "14 4 12 10 19:00 10 [PERSON_NAME] SENTADA 19:00 chat 11 4 17 6 15 6 16 6 13 4 1…" at bounding box center [496, 236] width 710 height 263
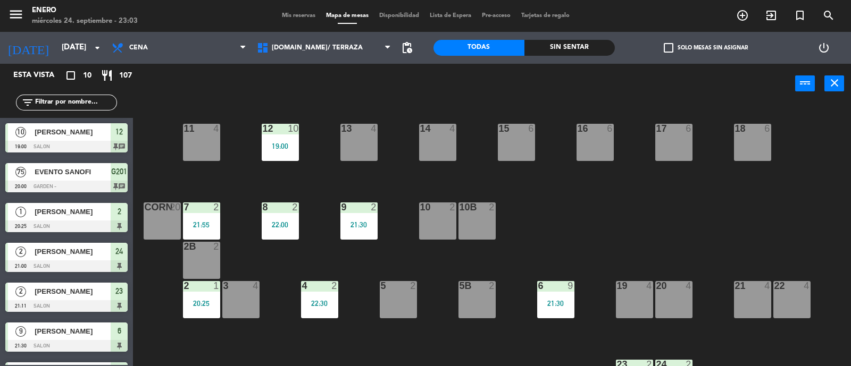
click at [294, 137] on div "12 10 19:00" at bounding box center [280, 142] width 37 height 37
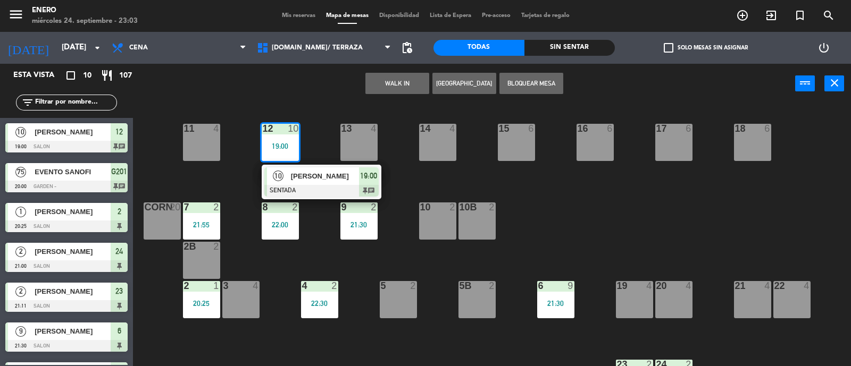
click at [340, 197] on div "10 [PERSON_NAME] SENTADA 19:00 chat" at bounding box center [322, 182] width 120 height 35
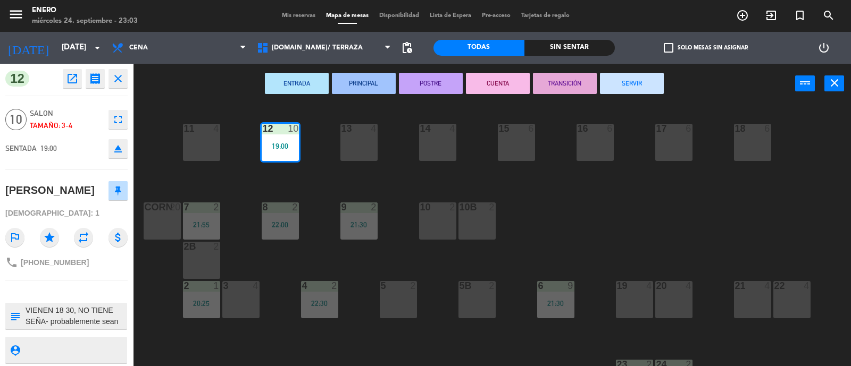
click at [645, 85] on button "SERVIR" at bounding box center [632, 83] width 64 height 21
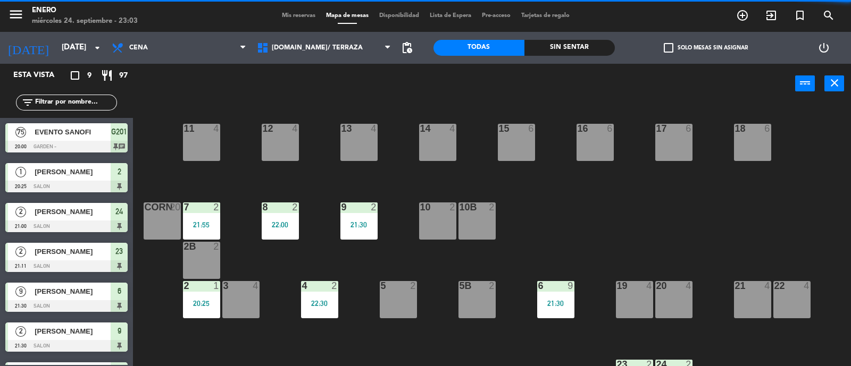
scroll to position [66, 0]
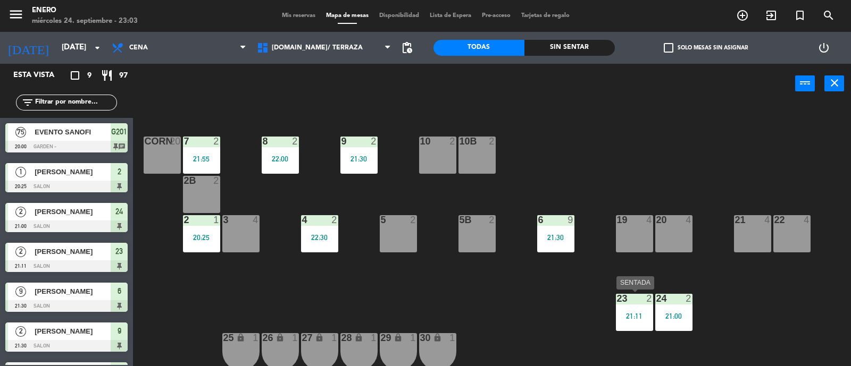
click at [632, 321] on div "23 2 21:11" at bounding box center [634, 312] width 37 height 37
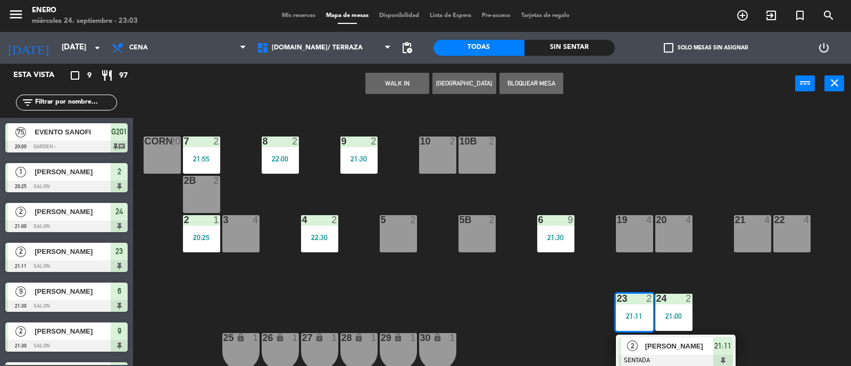
click at [654, 352] on div "[PERSON_NAME]" at bounding box center [678, 347] width 69 height 18
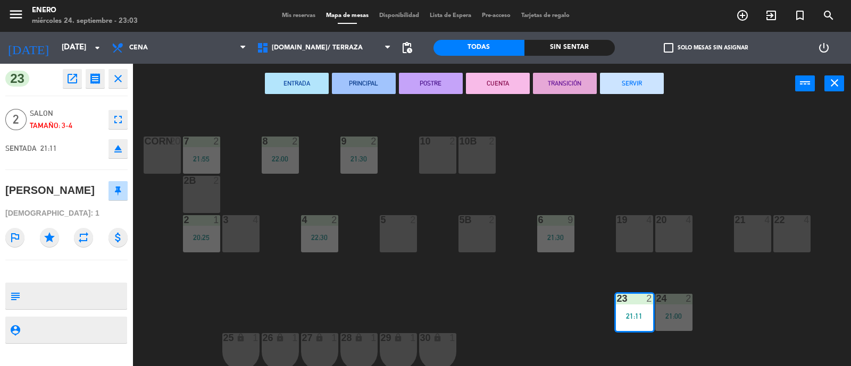
click at [622, 73] on button "SERVIR" at bounding box center [632, 83] width 64 height 21
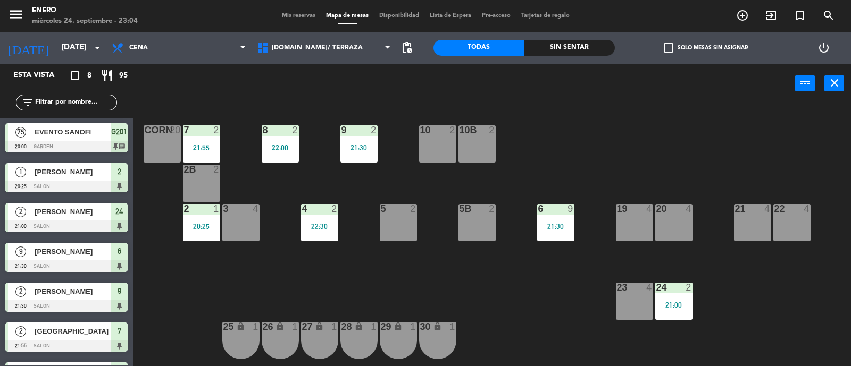
scroll to position [0, 0]
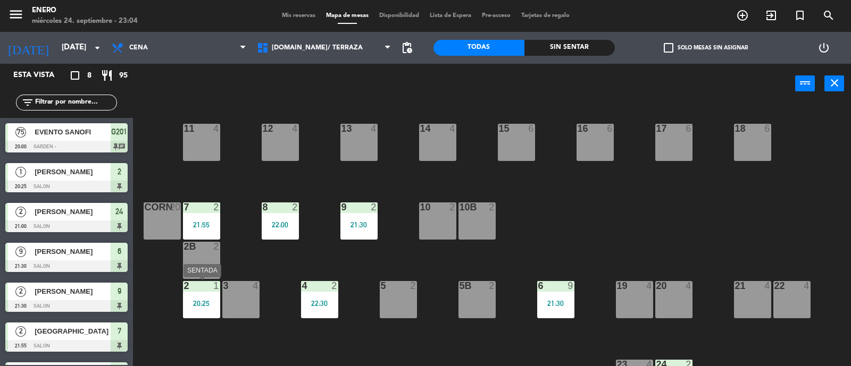
click at [213, 301] on div "20:25" at bounding box center [201, 303] width 37 height 7
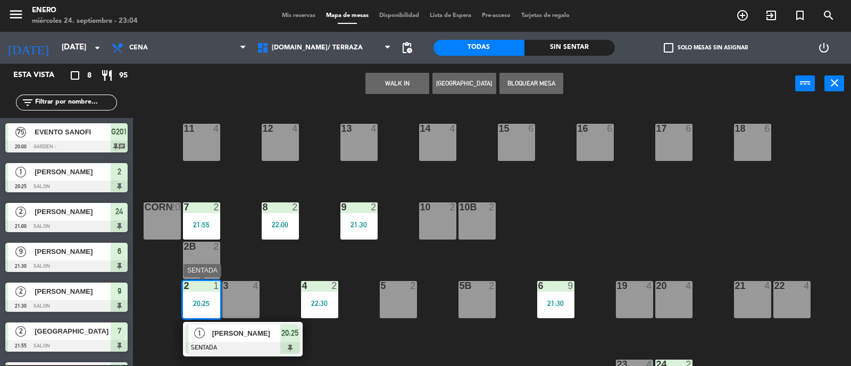
click at [233, 339] on div "[PERSON_NAME]" at bounding box center [245, 334] width 69 height 18
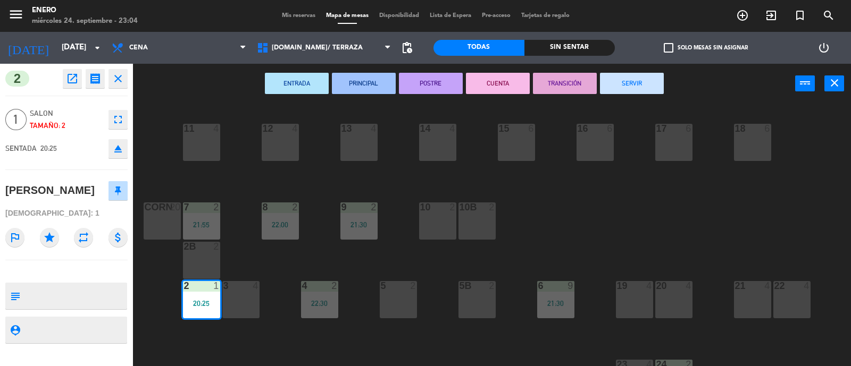
click at [648, 86] on button "SERVIR" at bounding box center [632, 83] width 64 height 21
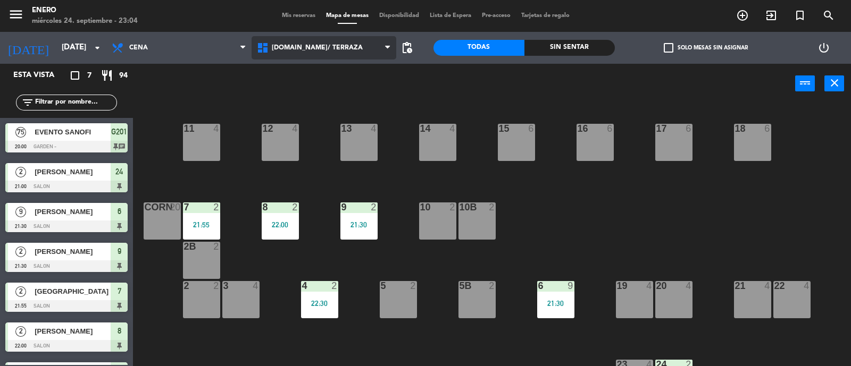
click at [290, 43] on span "[DOMAIN_NAME]/ TERRAZA" at bounding box center [324, 47] width 145 height 23
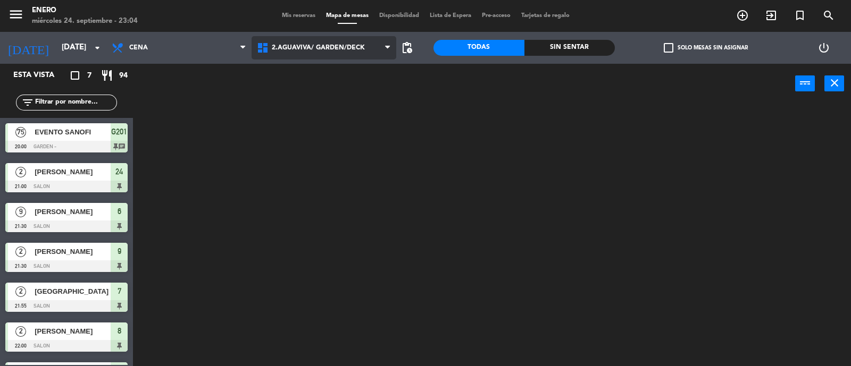
click at [347, 91] on ng-component "menu Enero [DATE] 24. septiembre - 23:04 Mis reservas Mapa de mesas Disponibili…" at bounding box center [425, 184] width 851 height 368
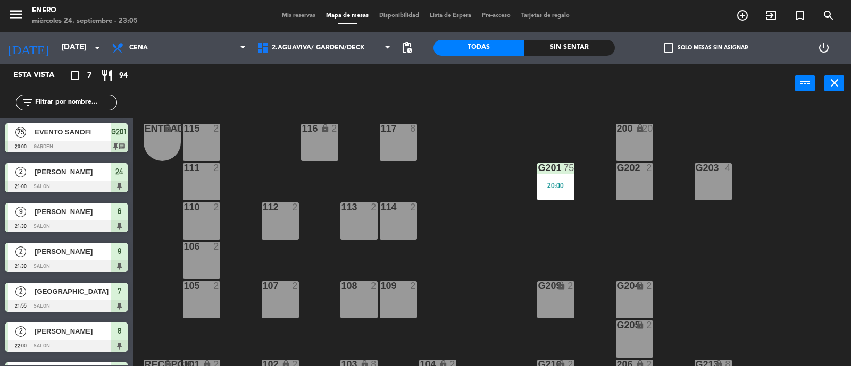
click at [73, 138] on div "EVENTO SANOFI" at bounding box center [72, 132] width 77 height 18
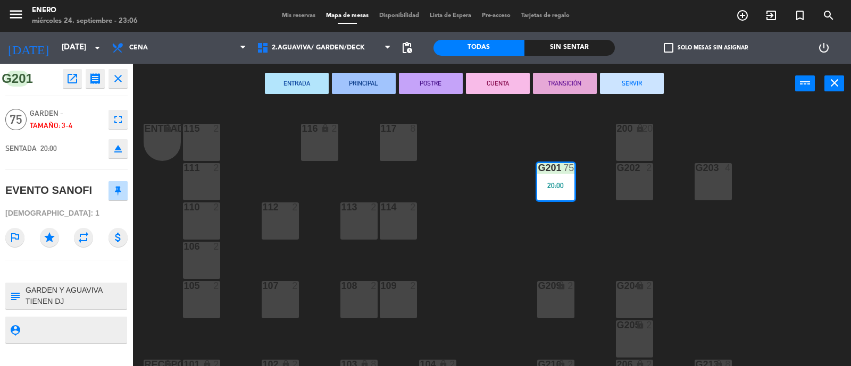
click at [121, 117] on icon "fullscreen" at bounding box center [118, 119] width 13 height 13
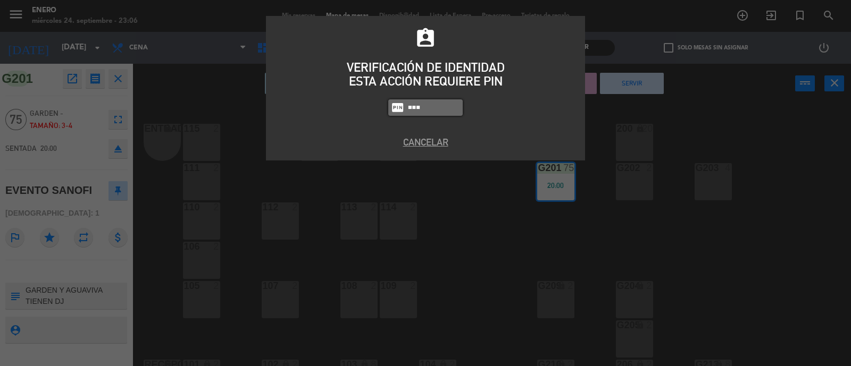
type input "6682"
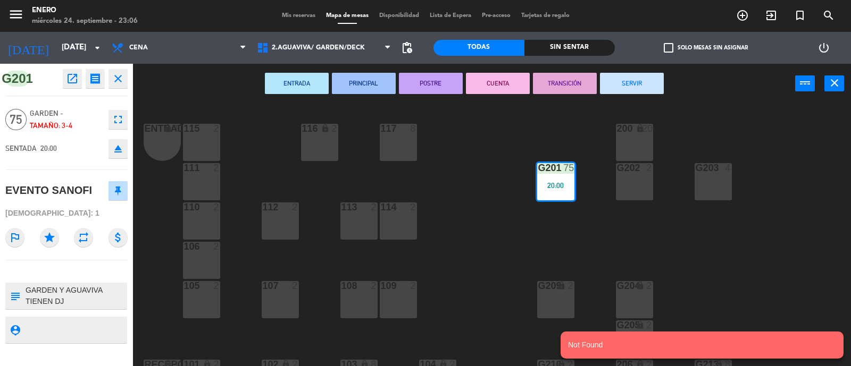
click at [111, 118] on button "fullscreen" at bounding box center [118, 119] width 19 height 19
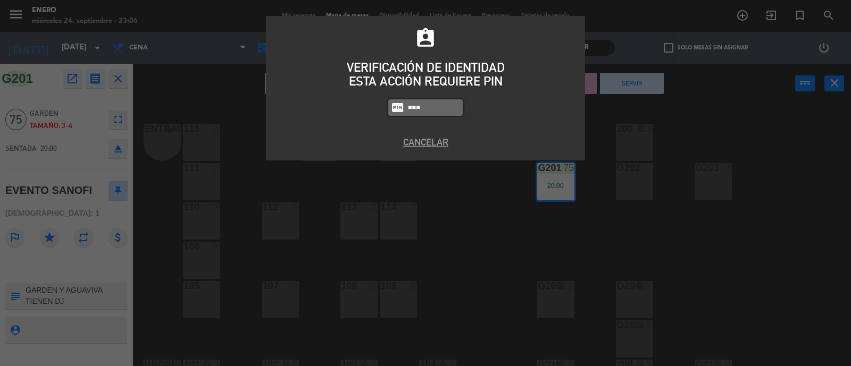
type input "6082"
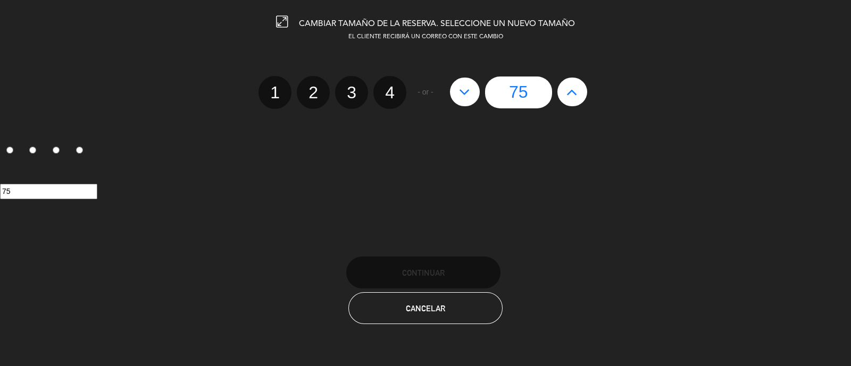
click at [573, 86] on icon at bounding box center [571, 92] width 11 height 17
click at [573, 86] on div "75" at bounding box center [519, 93] width 148 height 32
click at [561, 97] on div "75" at bounding box center [519, 93] width 148 height 32
click at [503, 91] on input "75" at bounding box center [518, 93] width 67 height 32
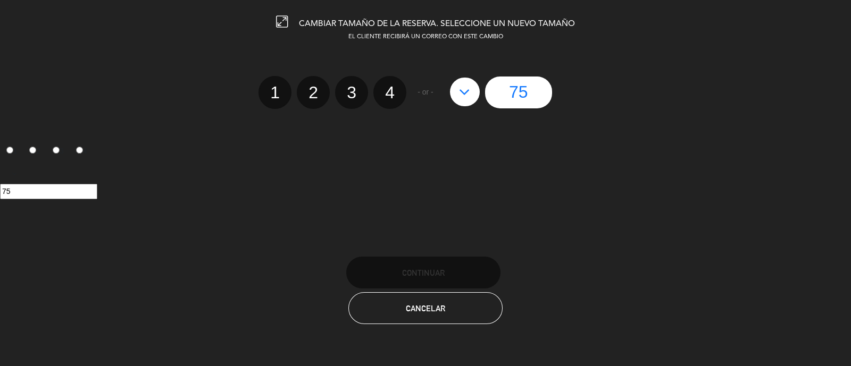
click at [522, 91] on input "75" at bounding box center [518, 93] width 67 height 32
drag, startPoint x: 528, startPoint y: 93, endPoint x: 493, endPoint y: 90, distance: 35.7
click at [493, 90] on input "75" at bounding box center [518, 93] width 67 height 32
click at [416, 155] on div "1 2 3 4" at bounding box center [425, 154] width 851 height 22
click at [446, 316] on button "Cancelar" at bounding box center [425, 309] width 154 height 32
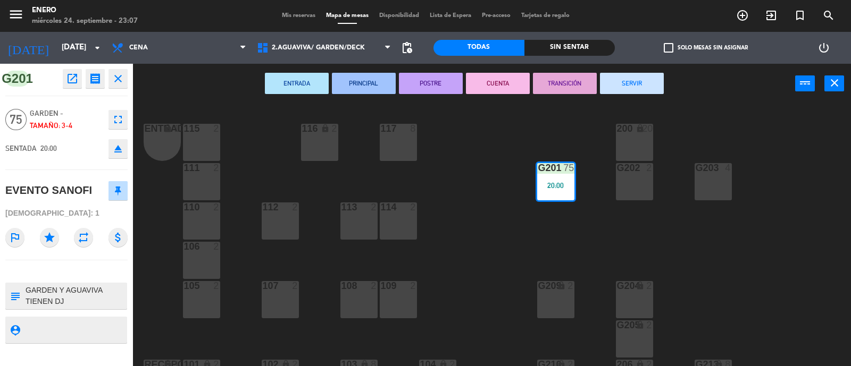
click at [115, 116] on icon "fullscreen" at bounding box center [118, 119] width 13 height 13
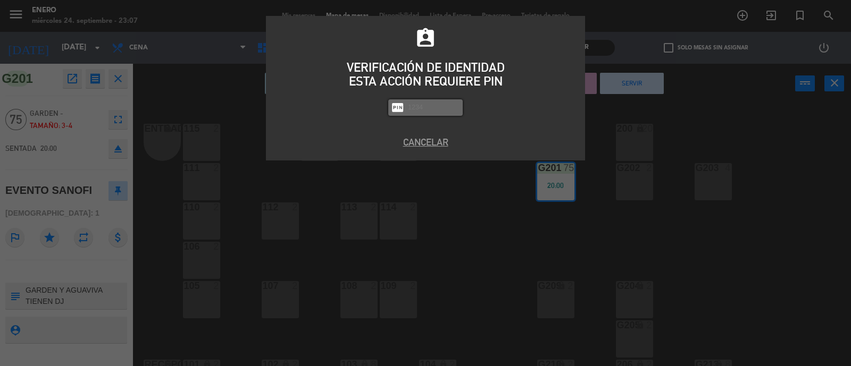
click at [439, 110] on input "text" at bounding box center [433, 108] width 53 height 12
type input "6082"
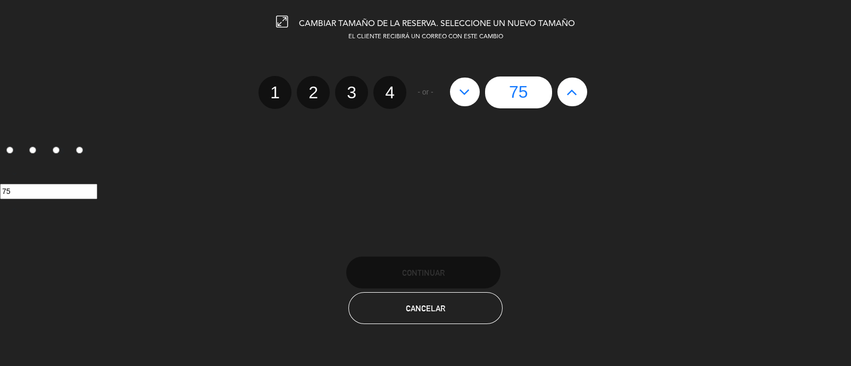
click at [570, 96] on icon at bounding box center [571, 92] width 11 height 17
click at [571, 96] on div "75" at bounding box center [519, 93] width 148 height 32
click at [455, 307] on button "Cancelar" at bounding box center [425, 309] width 154 height 32
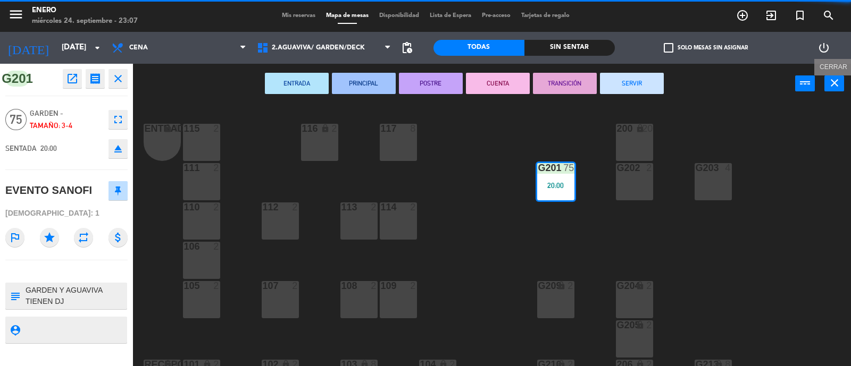
click at [841, 79] on button "close" at bounding box center [834, 84] width 20 height 16
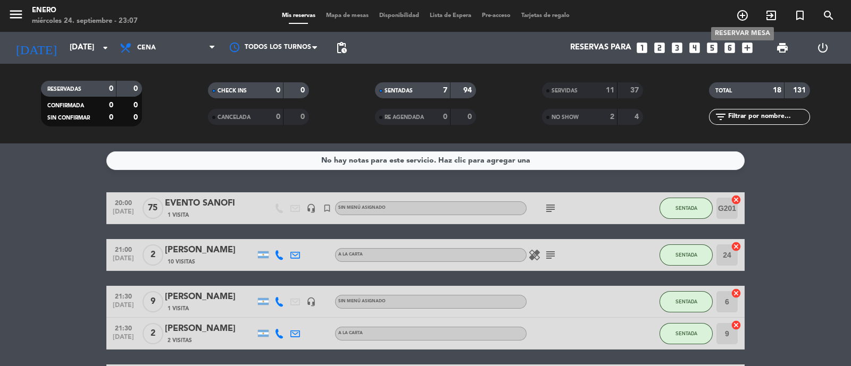
click at [739, 14] on icon "add_circle_outline" at bounding box center [742, 15] width 13 height 13
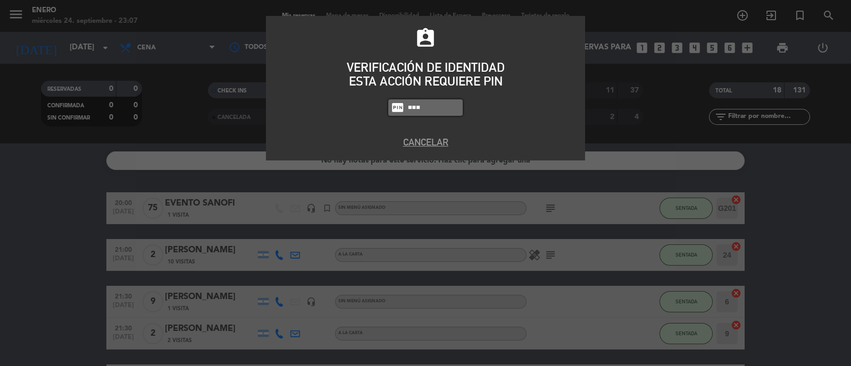
type input "6082"
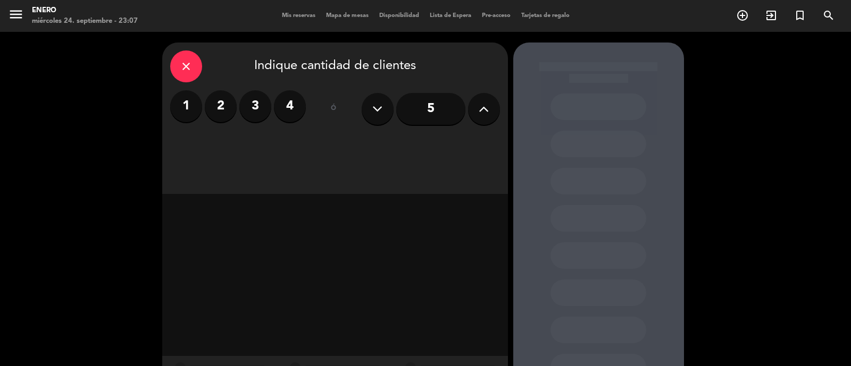
click at [492, 115] on button at bounding box center [484, 109] width 32 height 32
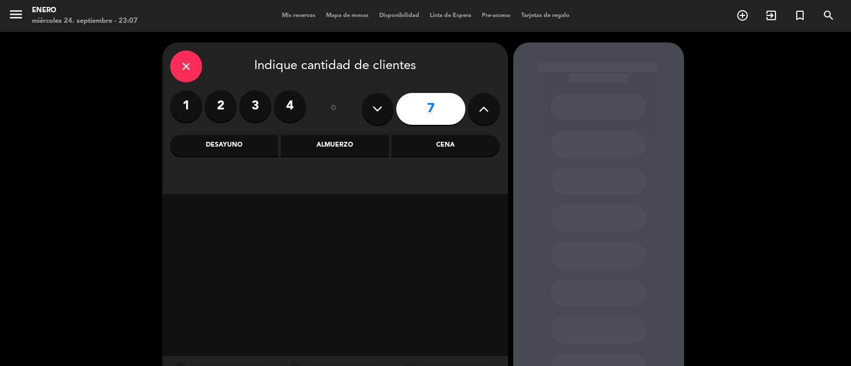
click at [492, 115] on button at bounding box center [484, 109] width 32 height 32
type input "10"
click at [424, 150] on div "Cena" at bounding box center [445, 145] width 108 height 21
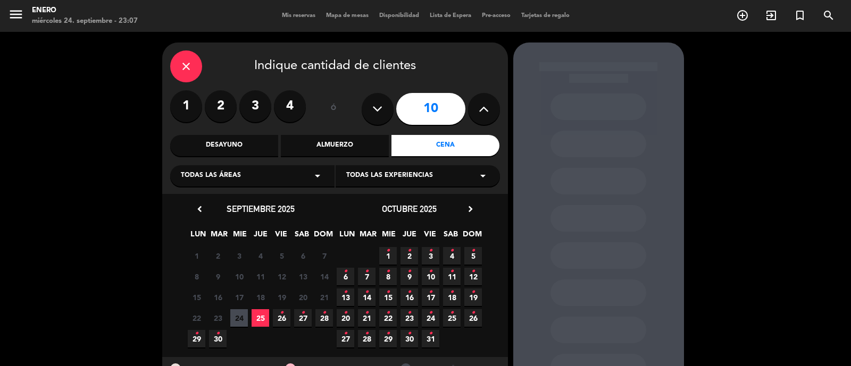
click at [258, 317] on span "25" at bounding box center [261, 319] width 18 height 18
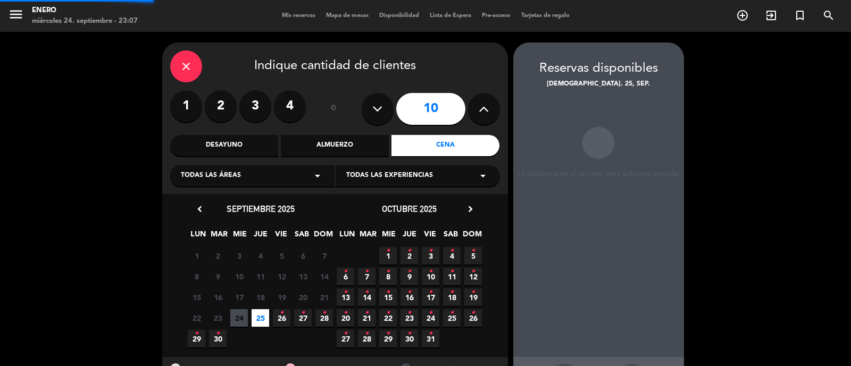
scroll to position [43, 0]
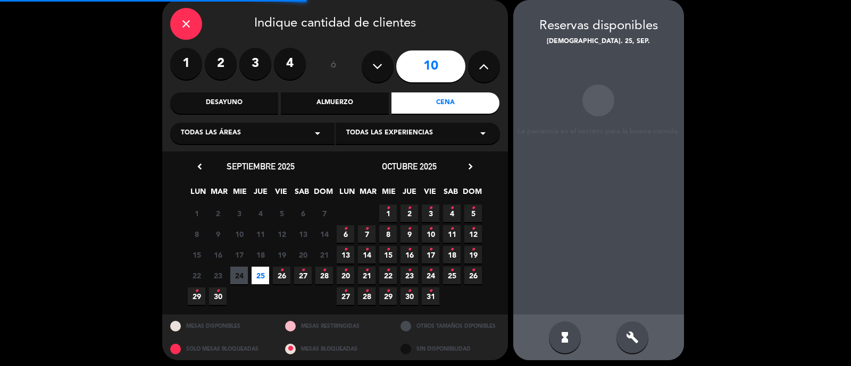
click at [242, 274] on span "24" at bounding box center [239, 276] width 18 height 18
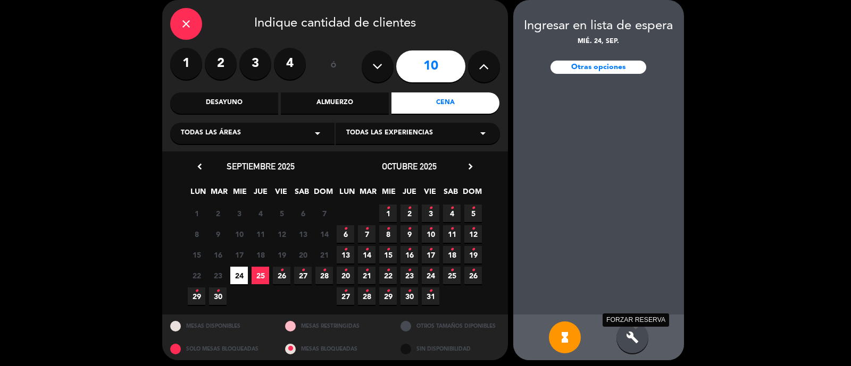
click at [633, 340] on icon "build" at bounding box center [632, 337] width 13 height 13
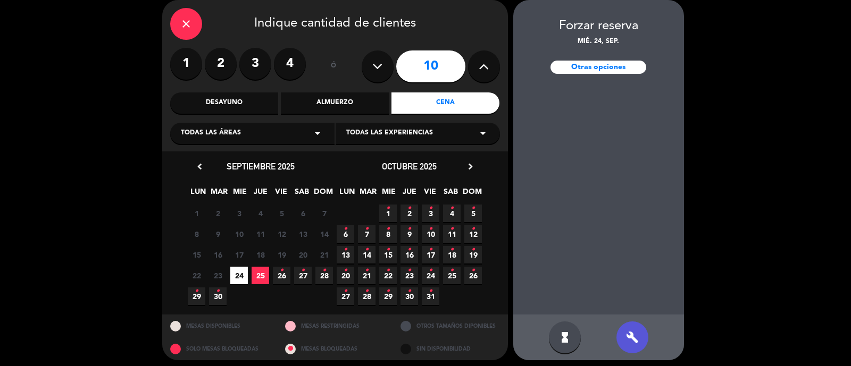
click at [592, 71] on div "Otras opciones" at bounding box center [598, 67] width 96 height 13
click at [623, 63] on div "Otras opciones" at bounding box center [598, 67] width 96 height 13
click at [640, 68] on div "Otras opciones" at bounding box center [598, 67] width 96 height 13
click at [628, 72] on div "Otras opciones" at bounding box center [598, 67] width 96 height 13
click at [183, 27] on icon "close" at bounding box center [186, 24] width 13 height 13
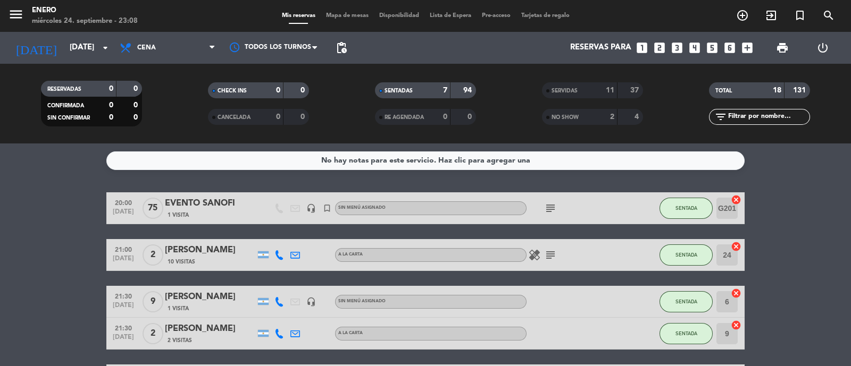
click at [549, 210] on icon "subject" at bounding box center [550, 208] width 13 height 13
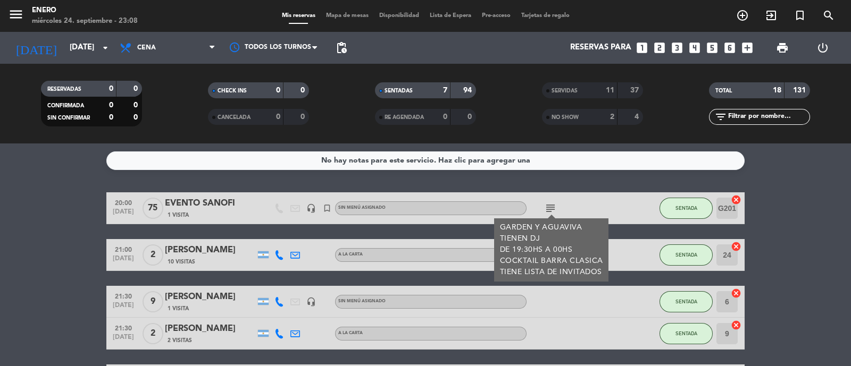
click at [579, 251] on div "GARDEN Y AGUAVIVA TIENEN DJ DE 19:30HS A 00HS COCKTAIL BARRA CLASICA TIENE LIST…" at bounding box center [551, 250] width 103 height 56
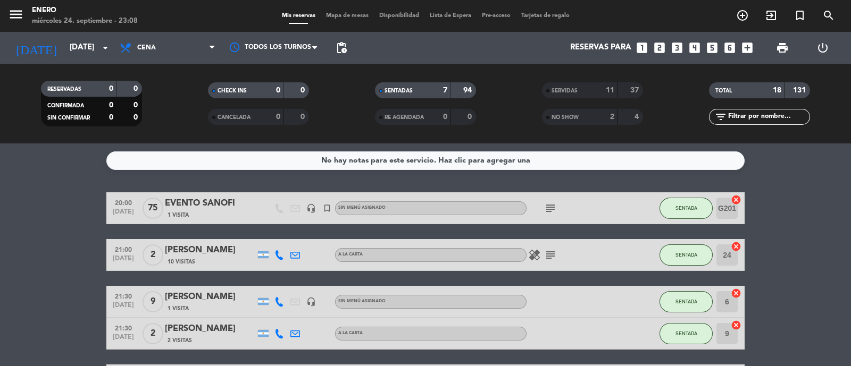
click at [548, 210] on icon "subject" at bounding box center [550, 208] width 13 height 13
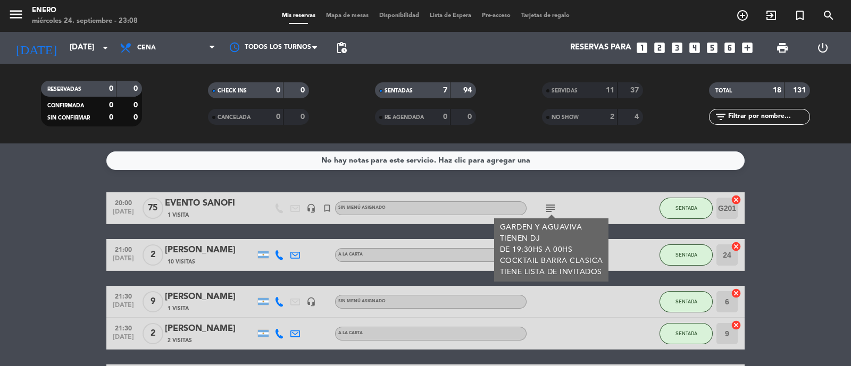
click at [602, 198] on div "subject GARDEN Y AGUAVIVA TIENEN DJ DE 19:30HS A 00HS COCKTAIL BARRA CLASICA TI…" at bounding box center [575, 208] width 96 height 31
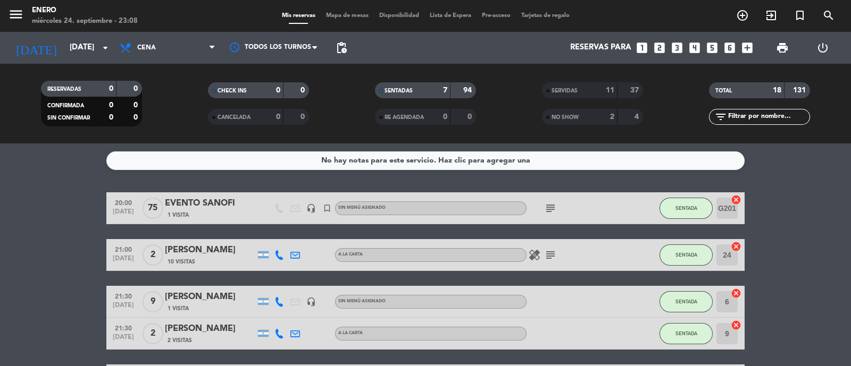
click at [232, 208] on div "EVENTO SANOFI" at bounding box center [210, 204] width 90 height 14
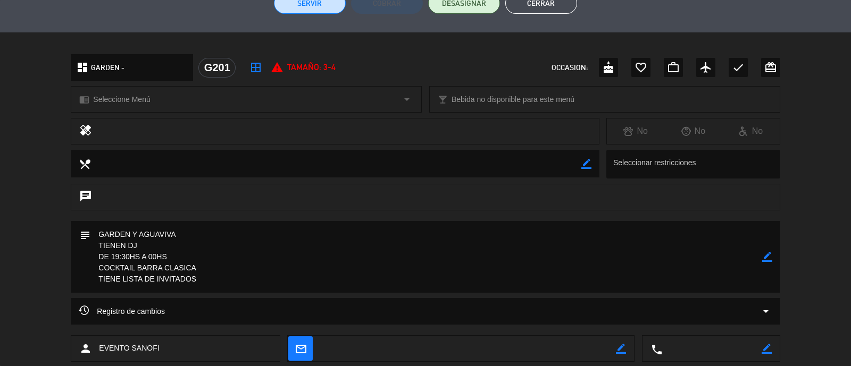
scroll to position [265, 0]
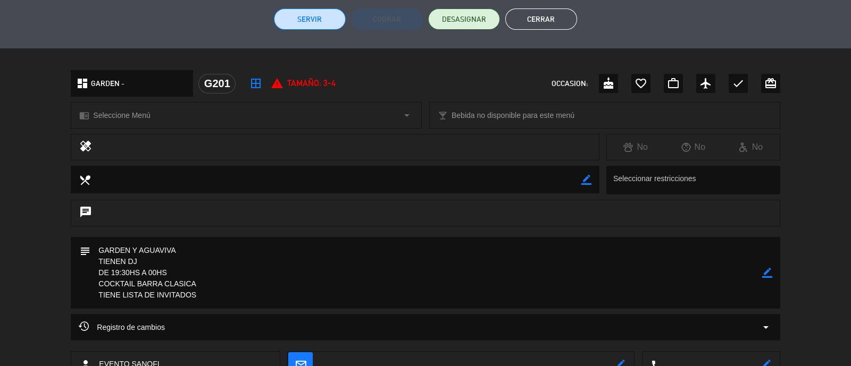
click at [628, 272] on textarea at bounding box center [425, 273] width 671 height 72
click at [772, 273] on div "subject border_color" at bounding box center [425, 273] width 709 height 72
click at [769, 275] on icon "border_color" at bounding box center [767, 273] width 10 height 10
click at [224, 298] on textarea at bounding box center [425, 273] width 671 height 72
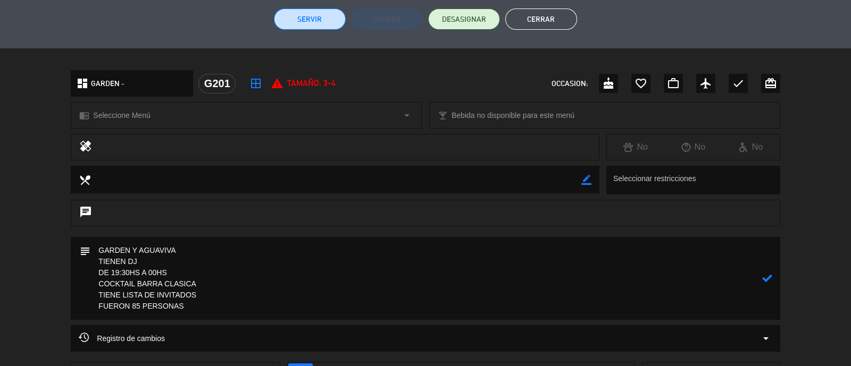
type textarea "GARDEN Y AGUAVIVA TIENEN DJ DE 19:30HS A 00HS COCKTAIL BARRA CLASICA TIENE LIST…"
click at [766, 277] on icon at bounding box center [767, 278] width 10 height 10
click at [532, 19] on button "Cerrar" at bounding box center [541, 19] width 72 height 21
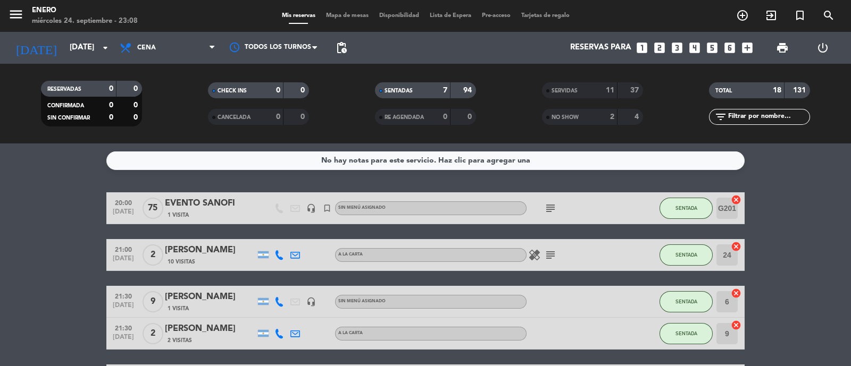
click at [548, 205] on icon "subject" at bounding box center [550, 208] width 13 height 13
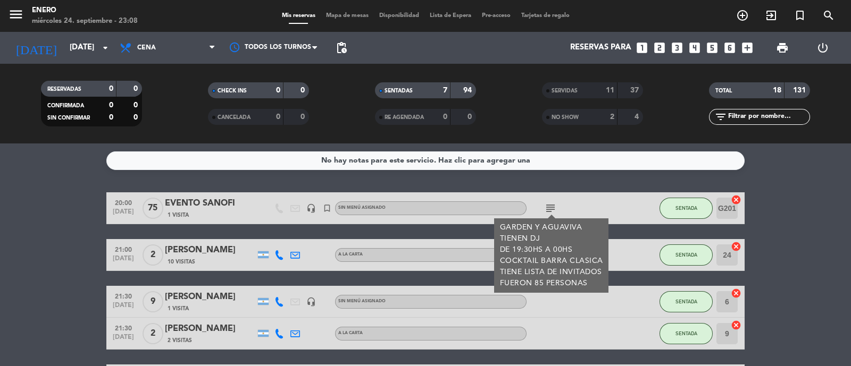
click at [847, 251] on bookings-row "20:00 [DATE] EVENTO SANOFI 1 Visita headset_mic turned_in_not Sin menú asignado…" at bounding box center [425, 342] width 851 height 298
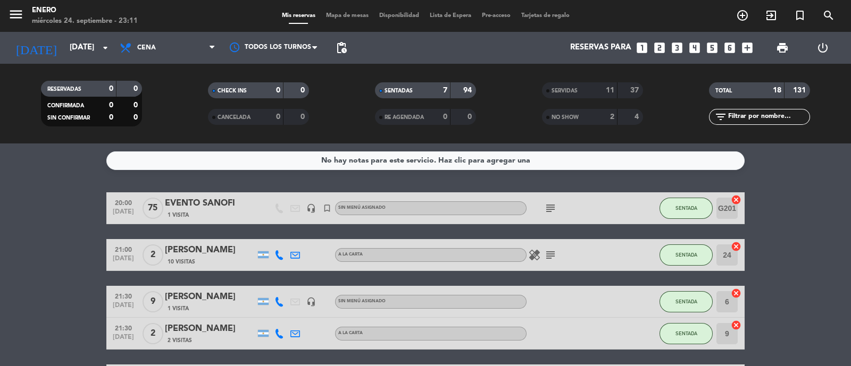
click at [331, 16] on span "Mapa de mesas" at bounding box center [347, 16] width 53 height 6
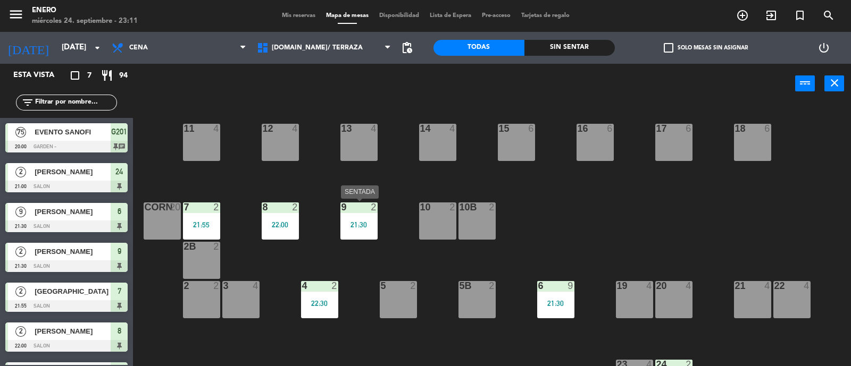
click at [355, 216] on div "9 2 21:30" at bounding box center [358, 221] width 37 height 37
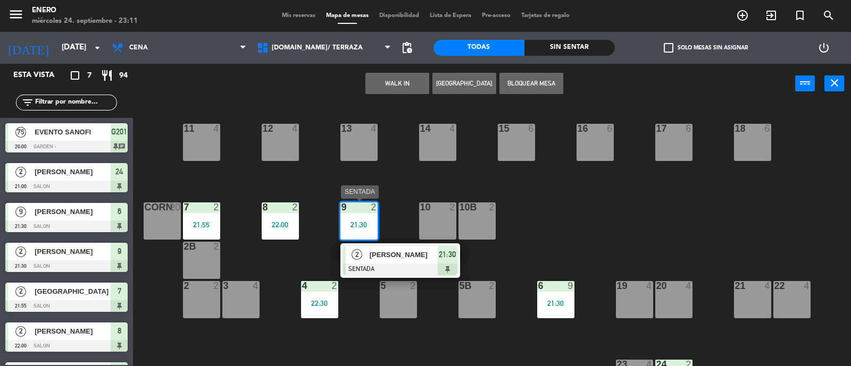
click at [416, 253] on span "[PERSON_NAME]" at bounding box center [404, 254] width 68 height 11
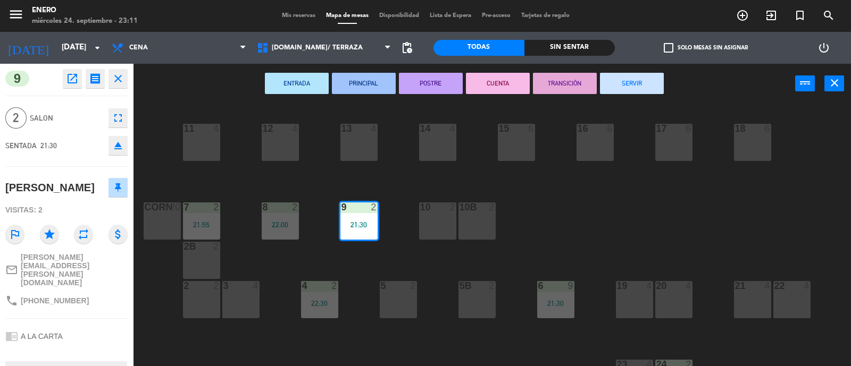
click at [641, 80] on button "SERVIR" at bounding box center [632, 83] width 64 height 21
